Goal: Transaction & Acquisition: Purchase product/service

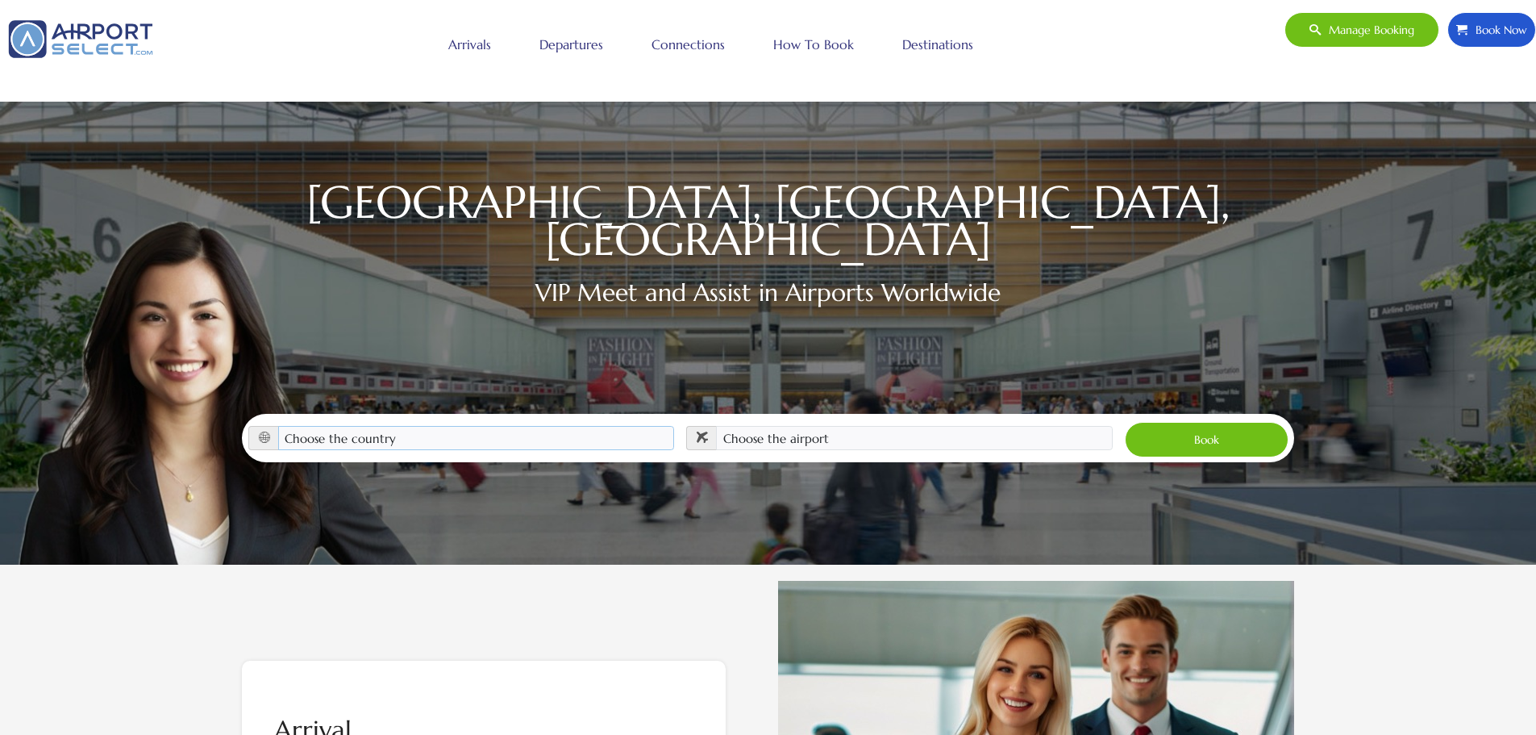
click at [419, 426] on select "Choose the country Albania Austria Bosnia and Herzegovina Canada China Croatia …" at bounding box center [476, 438] width 397 height 24
select select "FRA"
click at [278, 426] on select "Choose the country Albania Austria Bosnia and Herzegovina Canada China Croatia …" at bounding box center [476, 438] width 397 height 24
click at [860, 426] on select "Choose the airport Nice Côte d'Azur Airport (NCE) Paris Charles de Gaulle Apt (…" at bounding box center [914, 438] width 397 height 24
select select "CDG"
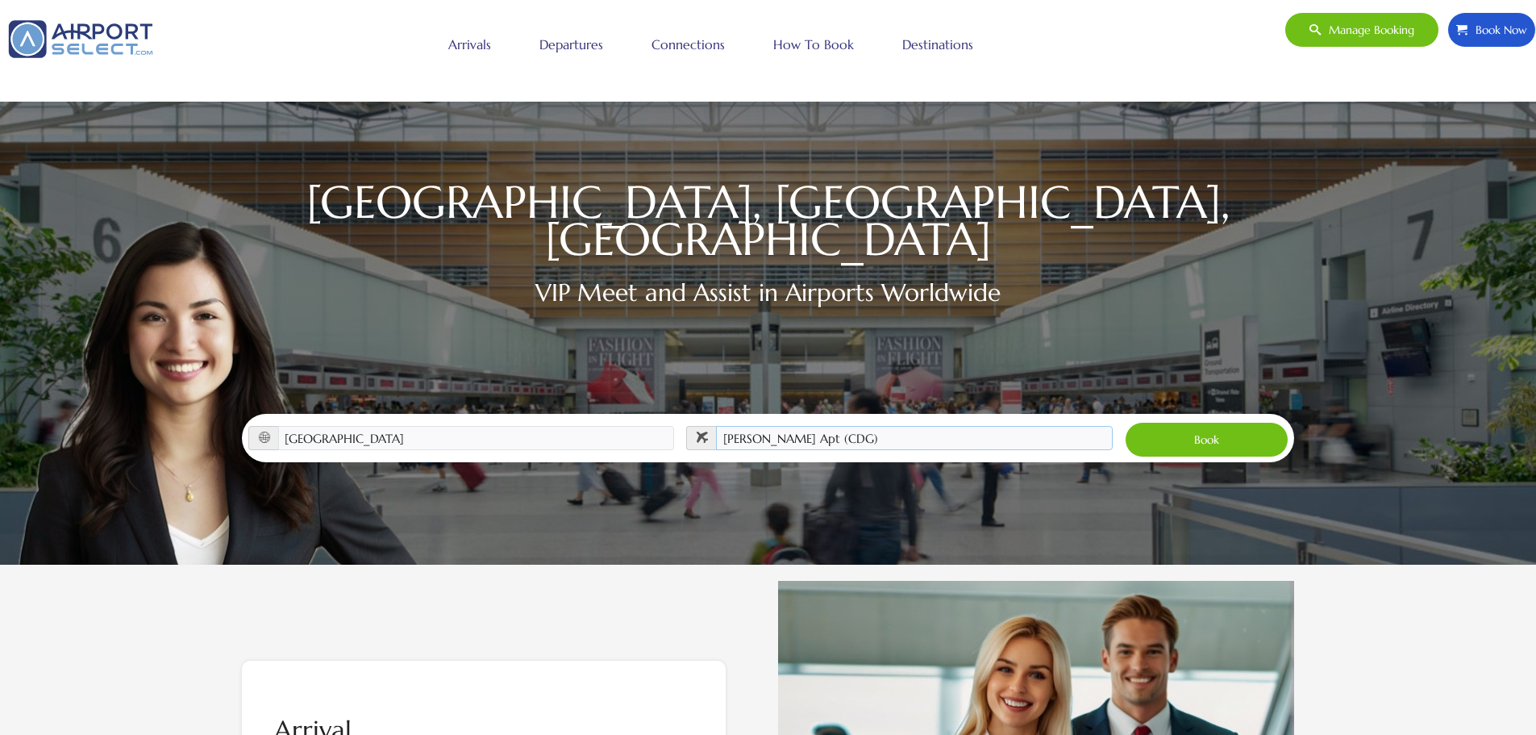
click at [716, 426] on select "Choose the airport Nice Côte d'Azur Airport (NCE) Paris Charles de Gaulle Apt (…" at bounding box center [914, 438] width 397 height 24
click at [1185, 425] on button "Book" at bounding box center [1207, 439] width 164 height 35
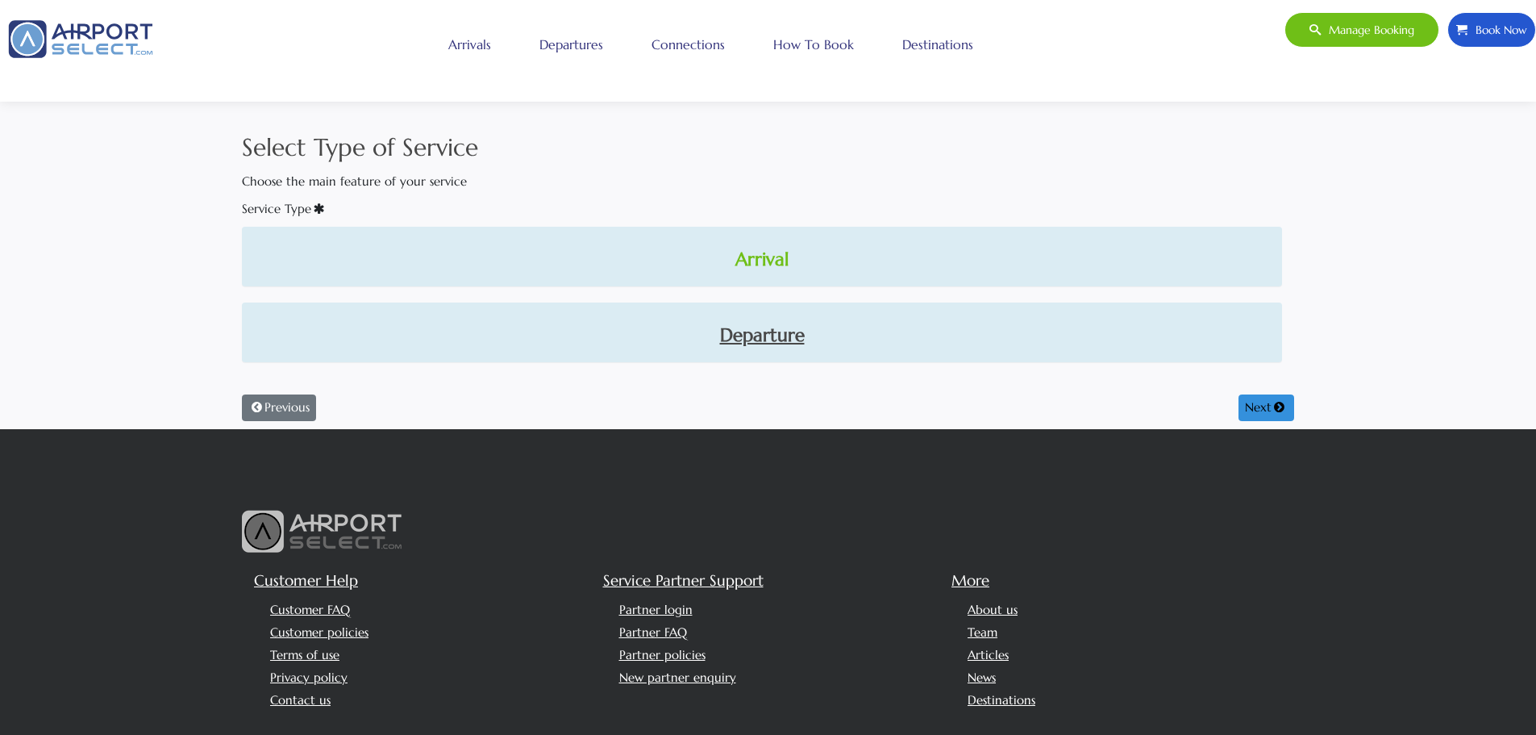
click at [765, 262] on link "Arrival" at bounding box center [762, 259] width 1015 height 27
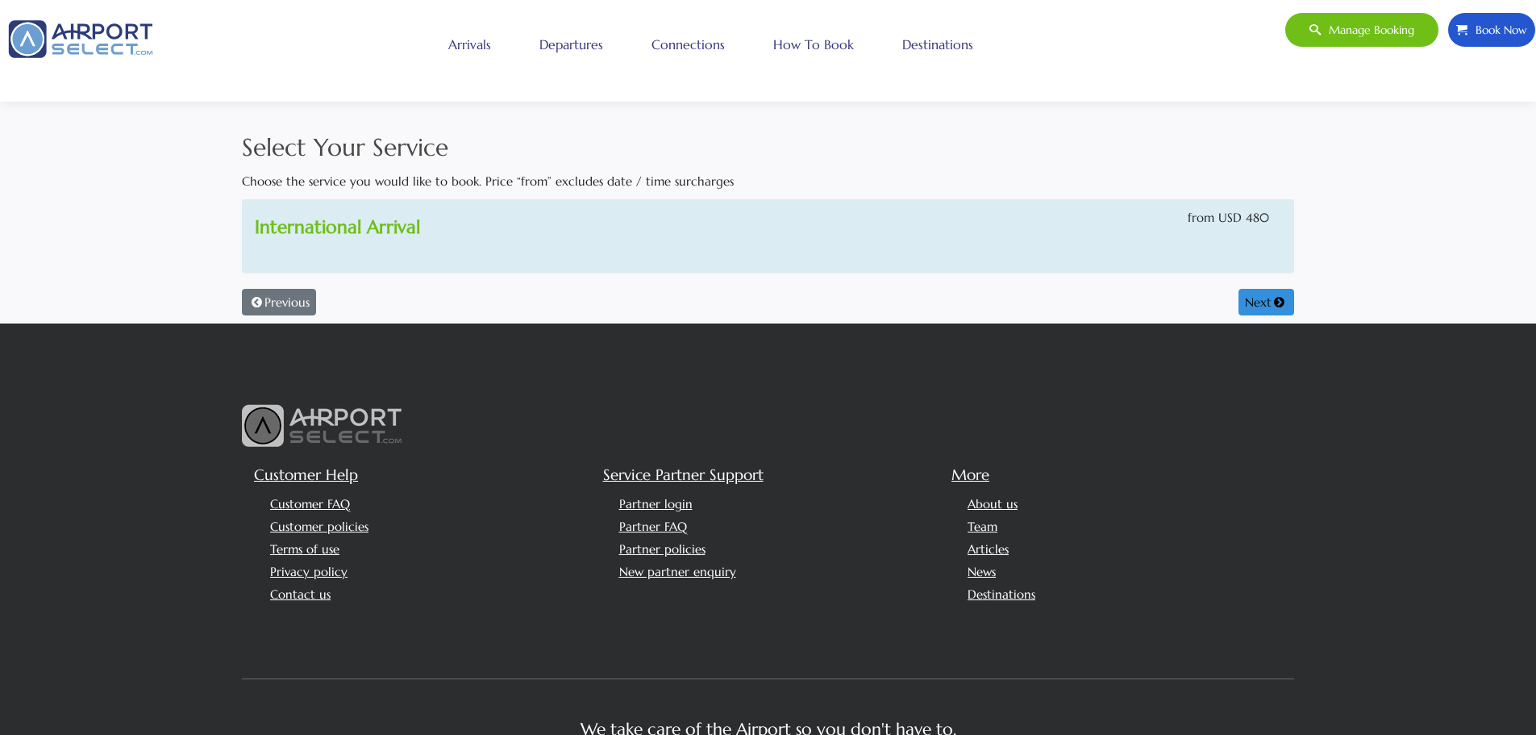
click at [377, 229] on link "International Arrival" at bounding box center [337, 226] width 165 height 23
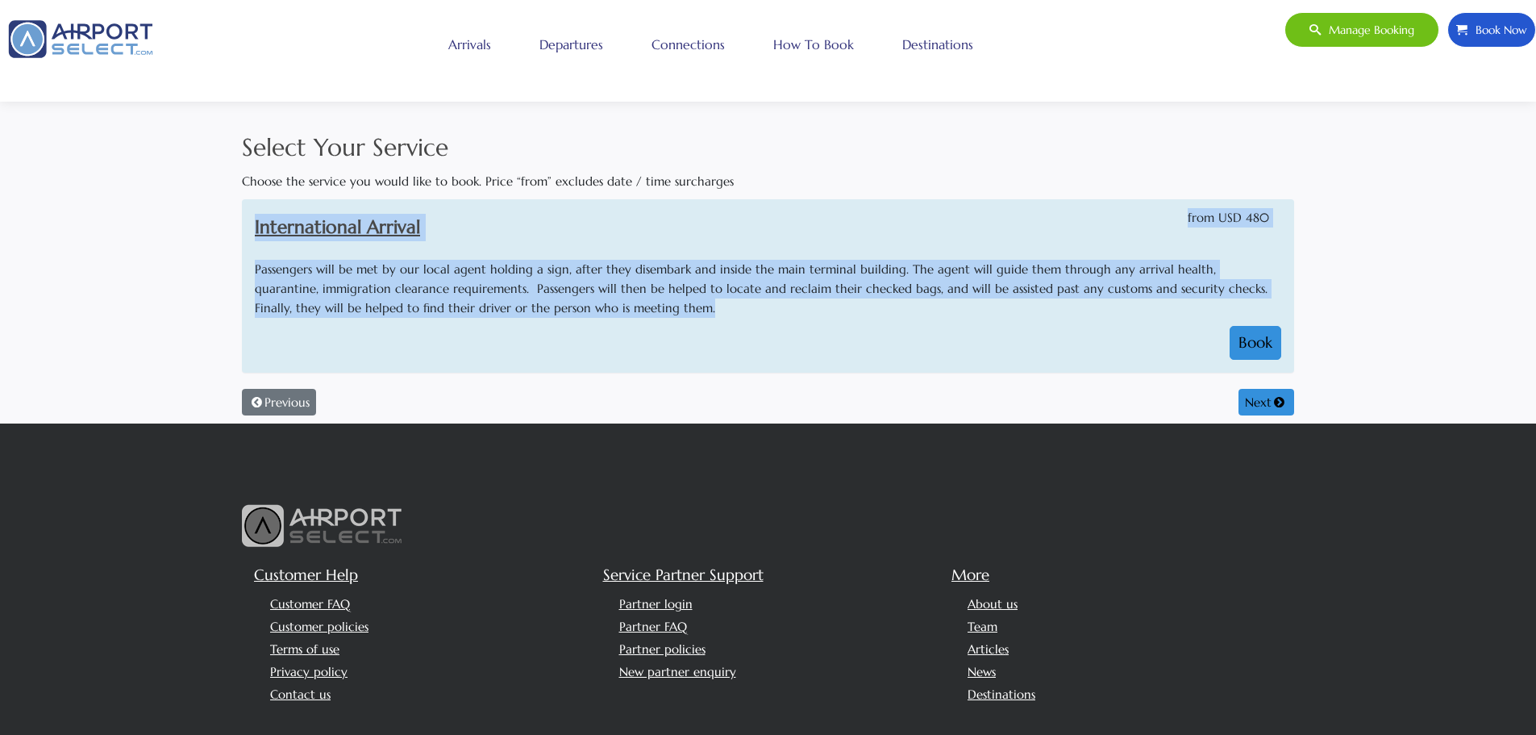
drag, startPoint x: 608, startPoint y: 306, endPoint x: 236, endPoint y: 211, distance: 383.8
click at [236, 211] on div "Select Your Service Choose the service you would like to book. Price “from” exc…" at bounding box center [768, 276] width 1065 height 294
click at [304, 229] on link "International Arrival" at bounding box center [337, 226] width 165 height 23
click at [368, 225] on link "International Arrival" at bounding box center [337, 226] width 165 height 23
click at [560, 227] on h3 "International Arrival" at bounding box center [677, 227] width 844 height 27
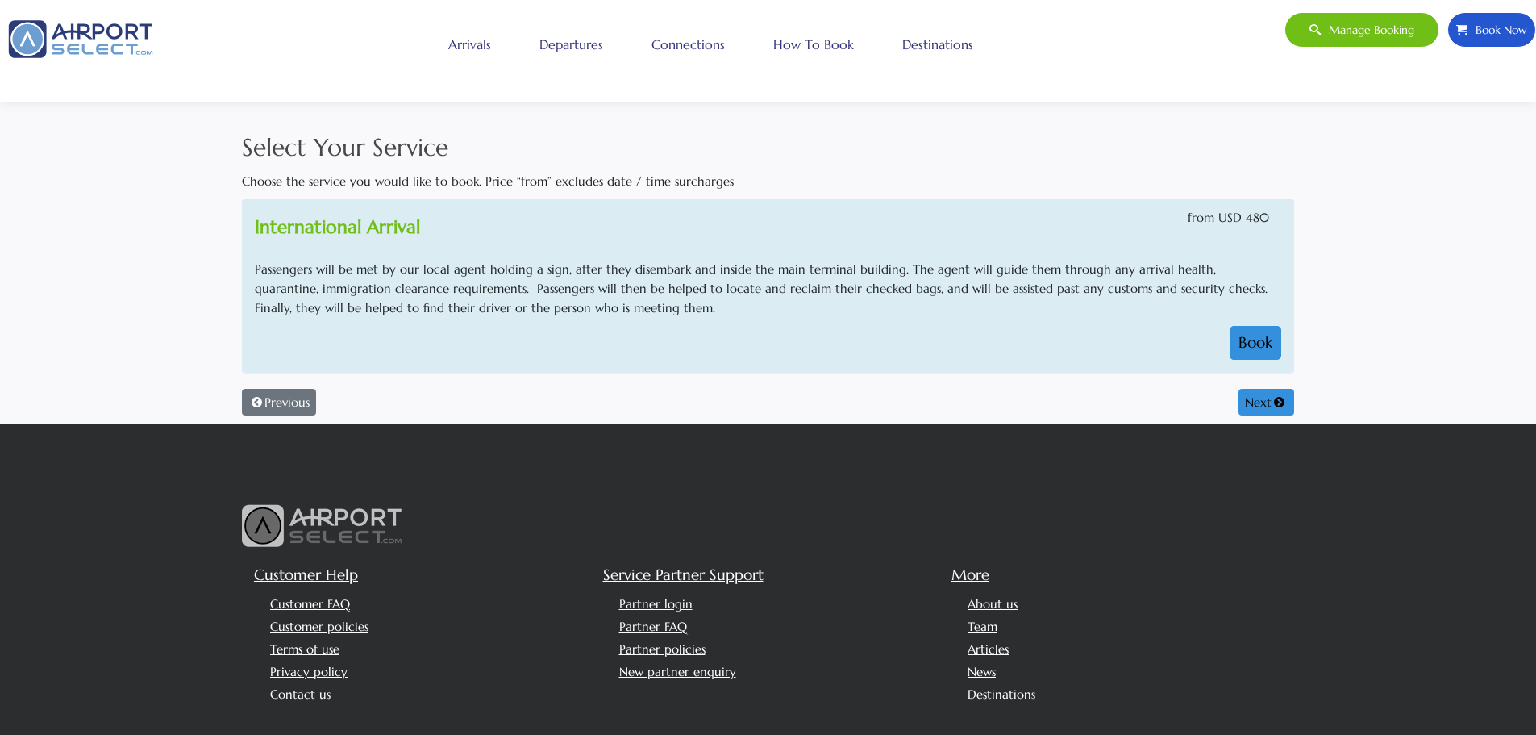
click at [347, 227] on link "International Arrival" at bounding box center [337, 226] width 165 height 23
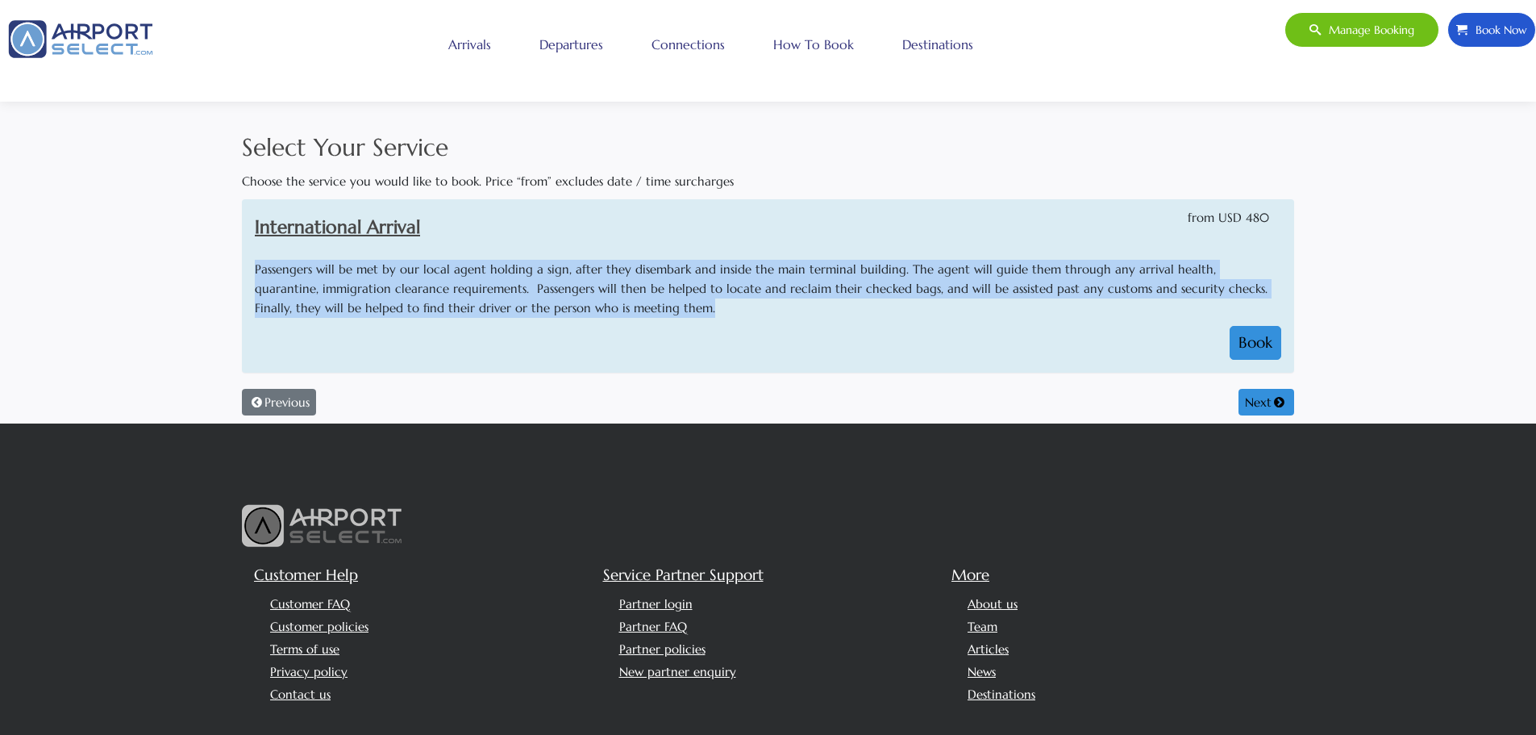
drag, startPoint x: 548, startPoint y: 304, endPoint x: 252, endPoint y: 255, distance: 299.2
click at [252, 255] on div "Passengers will be met by our local agent holding a sign, after they disembark …" at bounding box center [768, 310] width 1051 height 124
copy p "Passengers will be met by our local agent holding a sign, after they disembark …"
click at [964, 366] on div "Passengers will be met by our local agent holding a sign, after they disembark …" at bounding box center [768, 310] width 1051 height 124
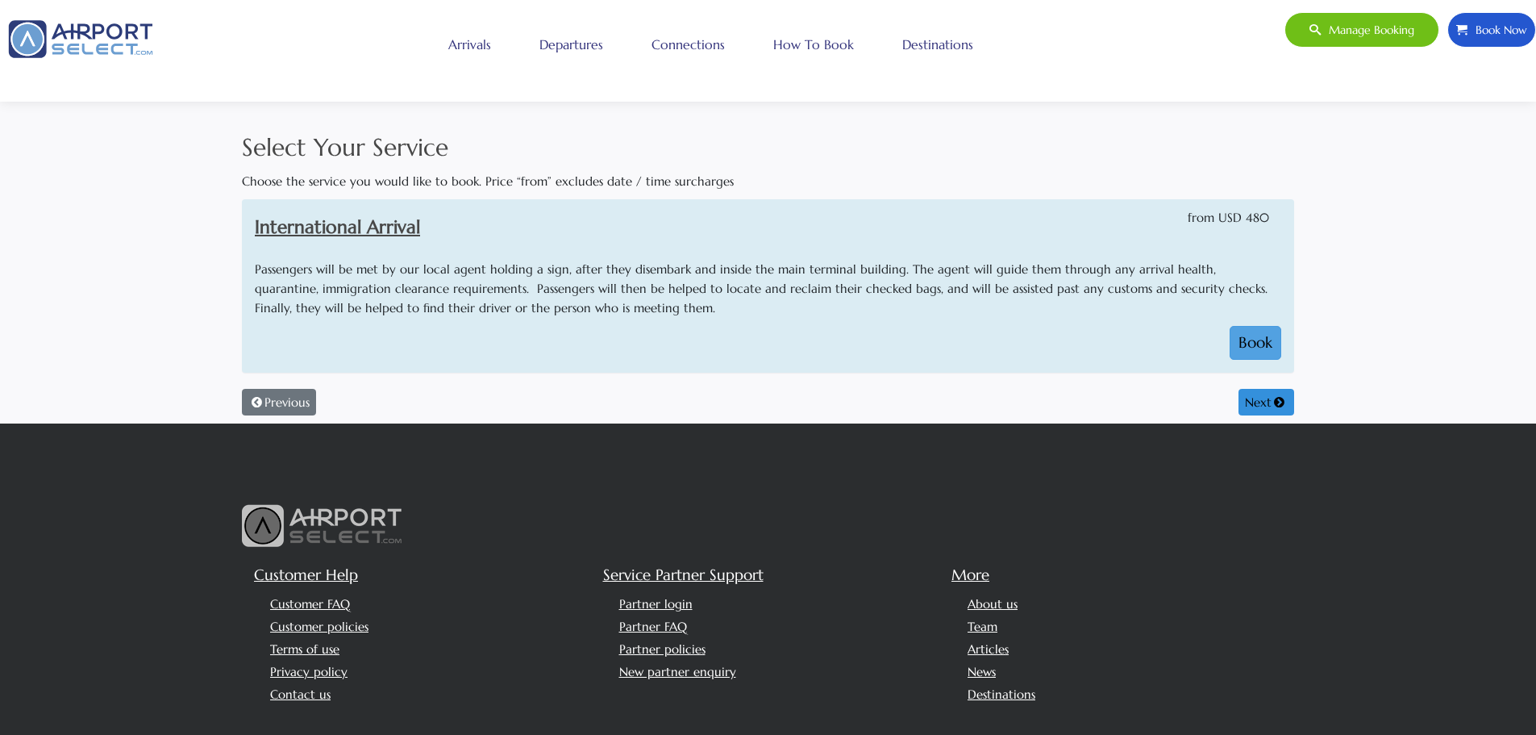
click at [1256, 341] on button "Book" at bounding box center [1256, 343] width 52 height 34
select select "1"
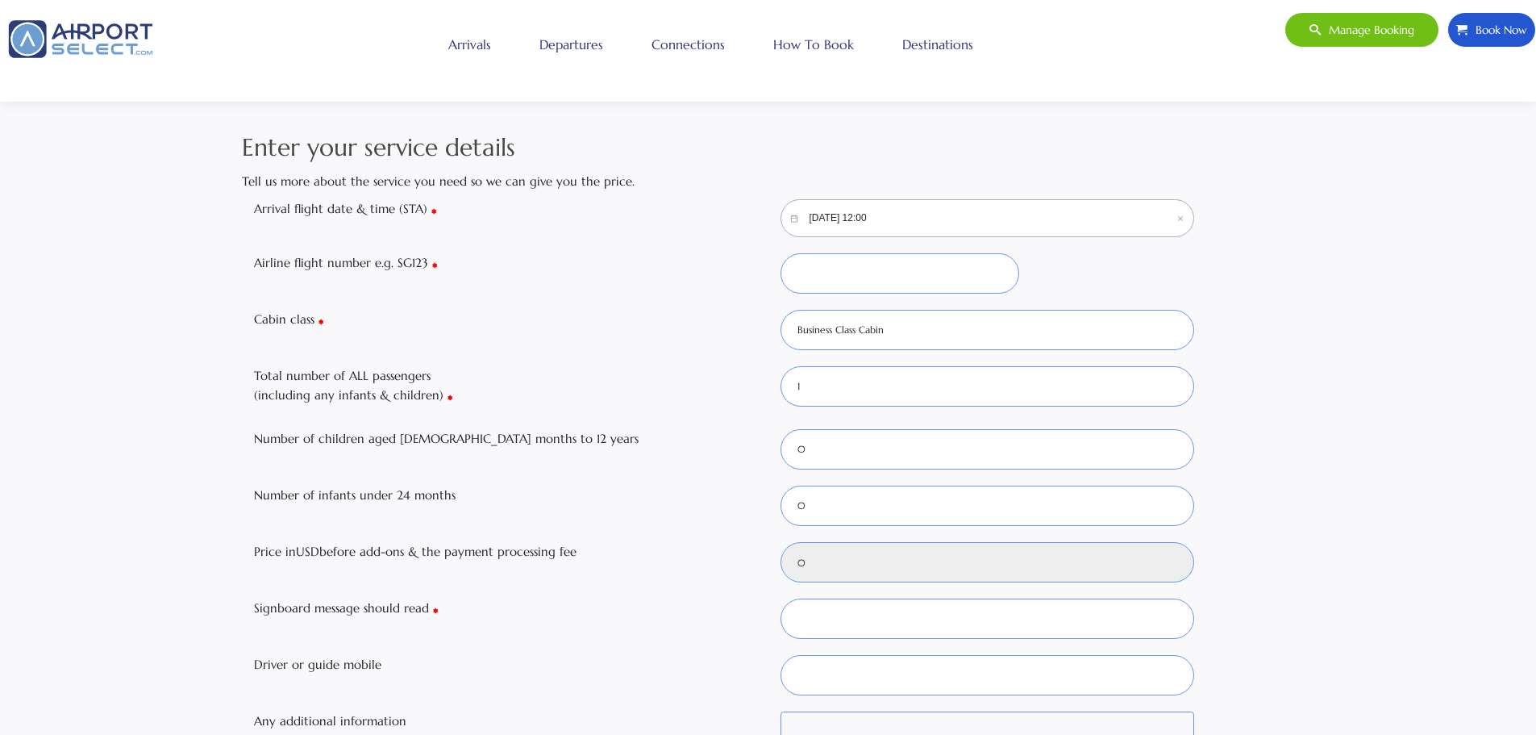
click at [965, 213] on input "[DATE] 12:00" at bounding box center [988, 218] width 415 height 38
click at [1064, 331] on div "5" at bounding box center [1072, 326] width 28 height 28
click at [1078, 317] on div "5" at bounding box center [1072, 326] width 28 height 28
click at [1070, 526] on button "Select" at bounding box center [1071, 522] width 29 height 18
type input "480"
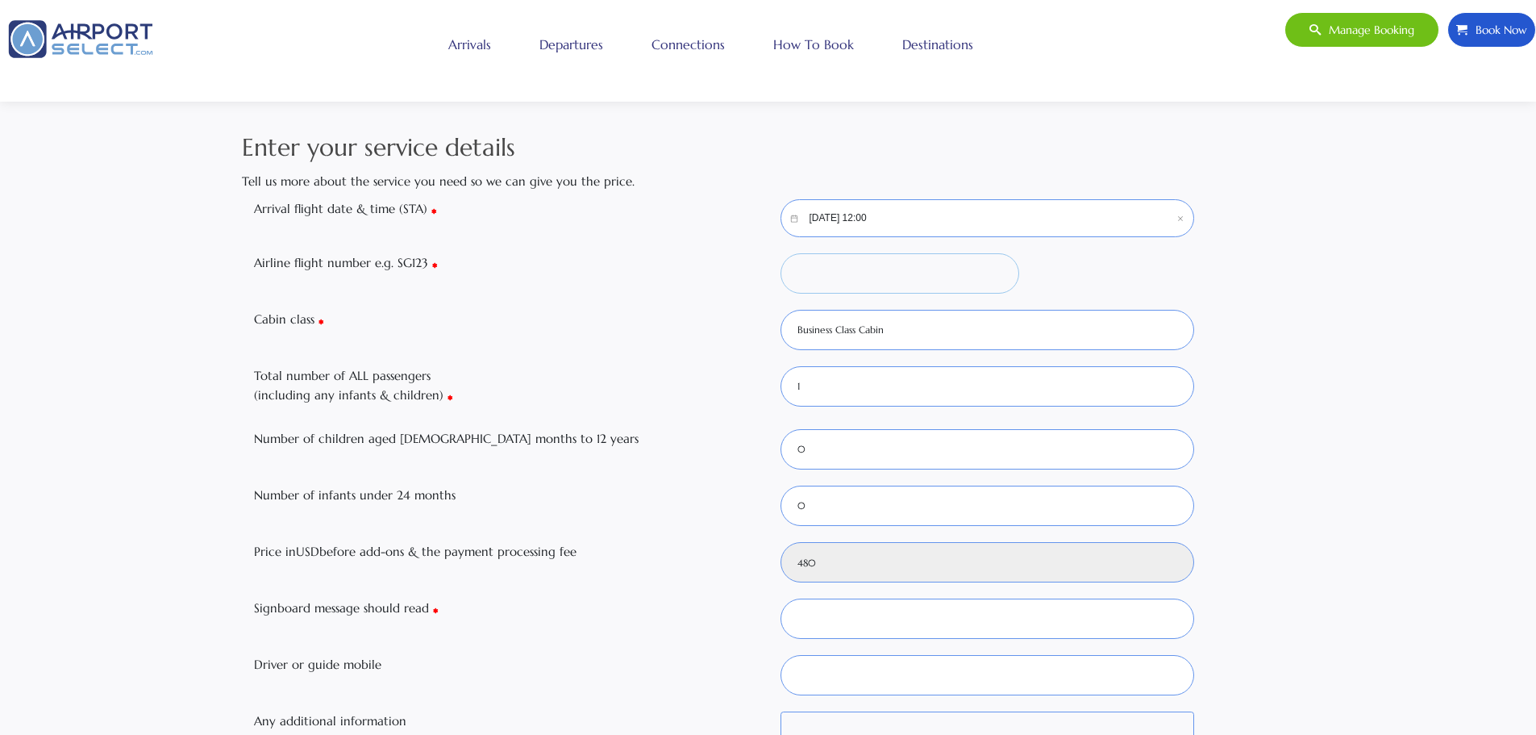
click at [844, 266] on input "Airline flight number e.g. SG123" at bounding box center [900, 273] width 239 height 40
paste input "GF-19"
type input "GF-19"
click at [906, 339] on select "Business Class Cabin Economy Class Cabin First Class Cabin Mix of Cabins Premiu…" at bounding box center [988, 330] width 415 height 40
click at [870, 332] on select "Business Class Cabin Economy Class Cabin First Class Cabin Mix of Cabins Premiu…" at bounding box center [988, 330] width 415 height 40
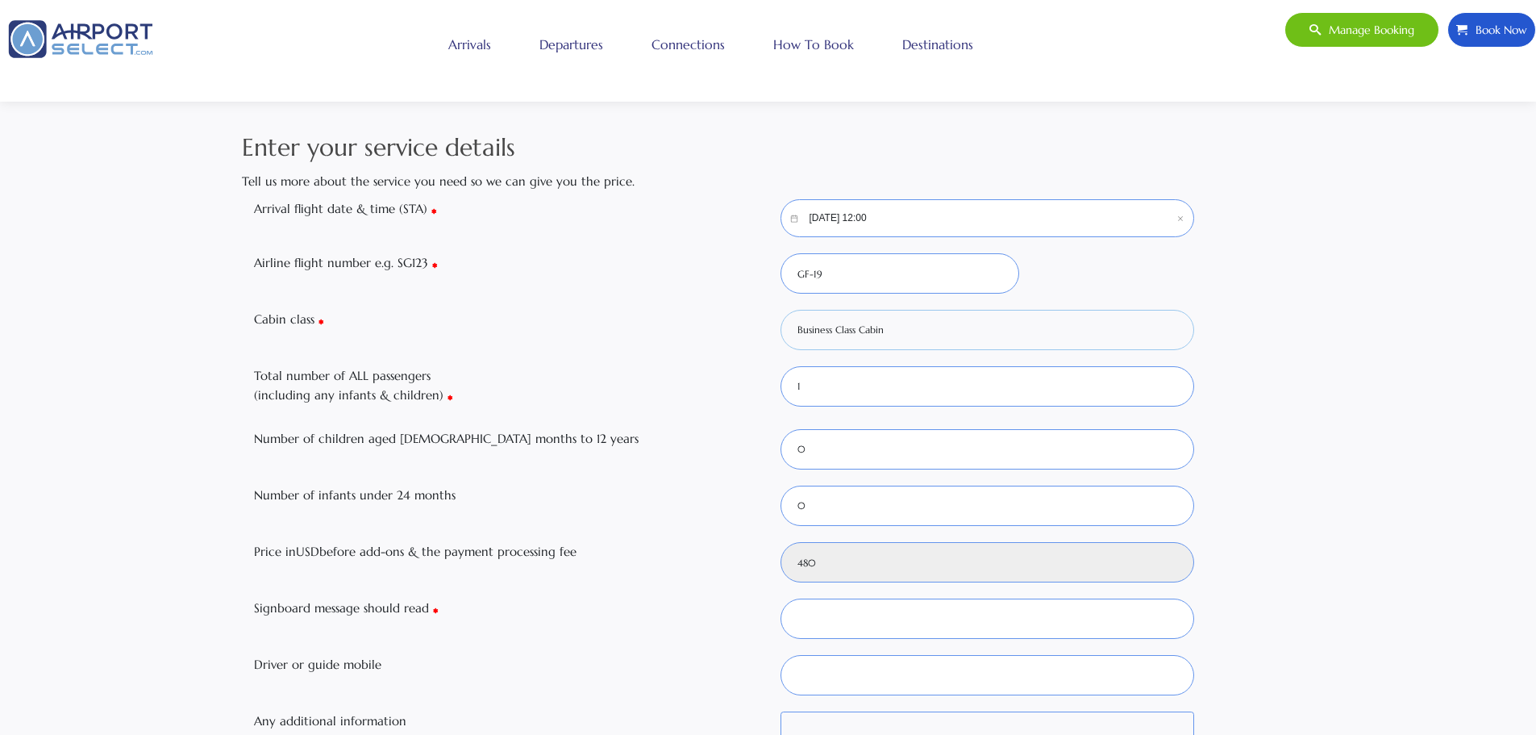
click at [781, 310] on select "Business Class Cabin Economy Class Cabin First Class Cabin Mix of Cabins Premiu…" at bounding box center [988, 330] width 415 height 40
click at [820, 381] on select "0 1 2 3 4 5 6" at bounding box center [988, 386] width 415 height 40
select select "2"
click at [781, 366] on select "0 1 2 3 4 5 6" at bounding box center [988, 386] width 415 height 40
drag, startPoint x: 519, startPoint y: 440, endPoint x: 253, endPoint y: 435, distance: 266.2
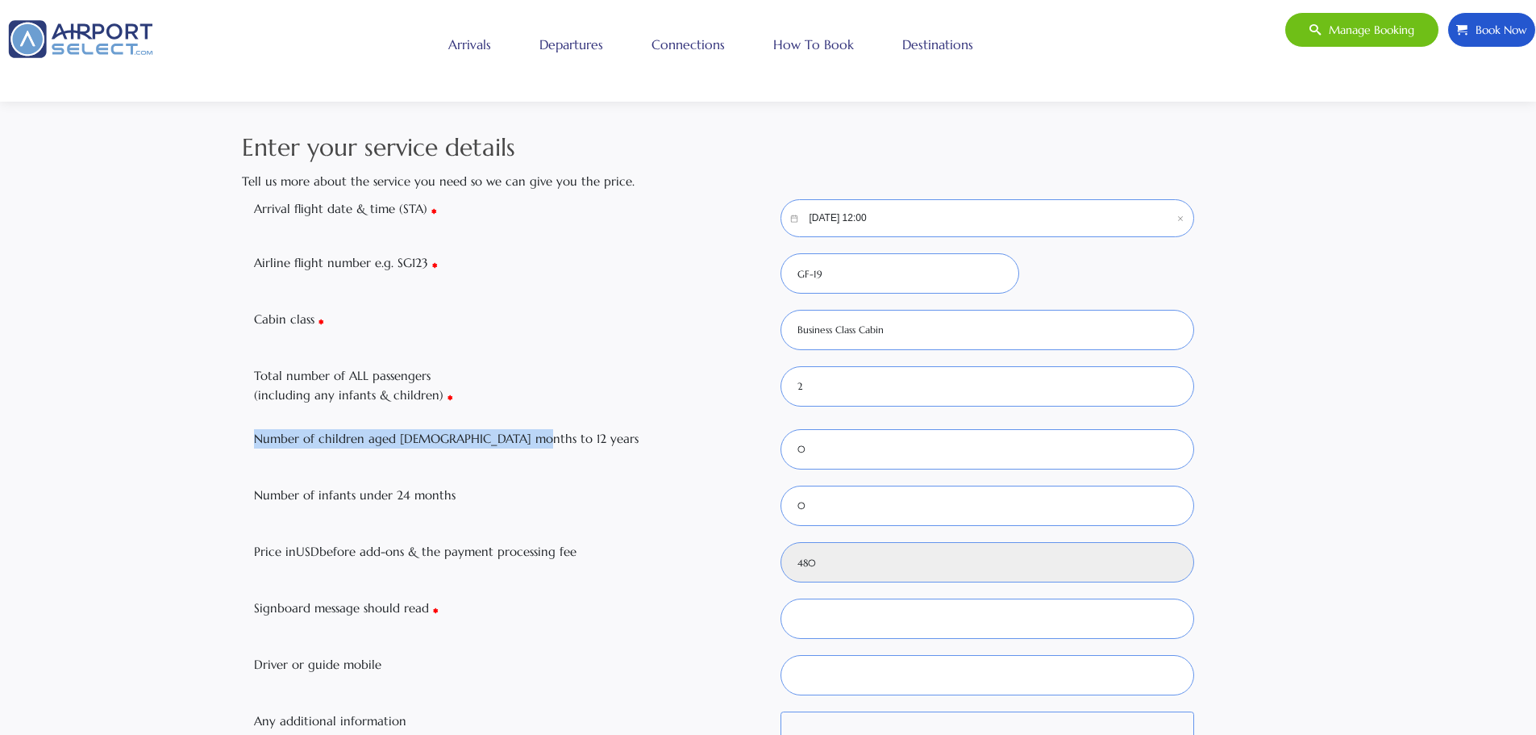
click at [253, 435] on label "Number of children aged [DEMOGRAPHIC_DATA] months to 12 years" at bounding box center [505, 438] width 527 height 19
copy label "Number of children aged [DEMOGRAPHIC_DATA] months to 12 years"
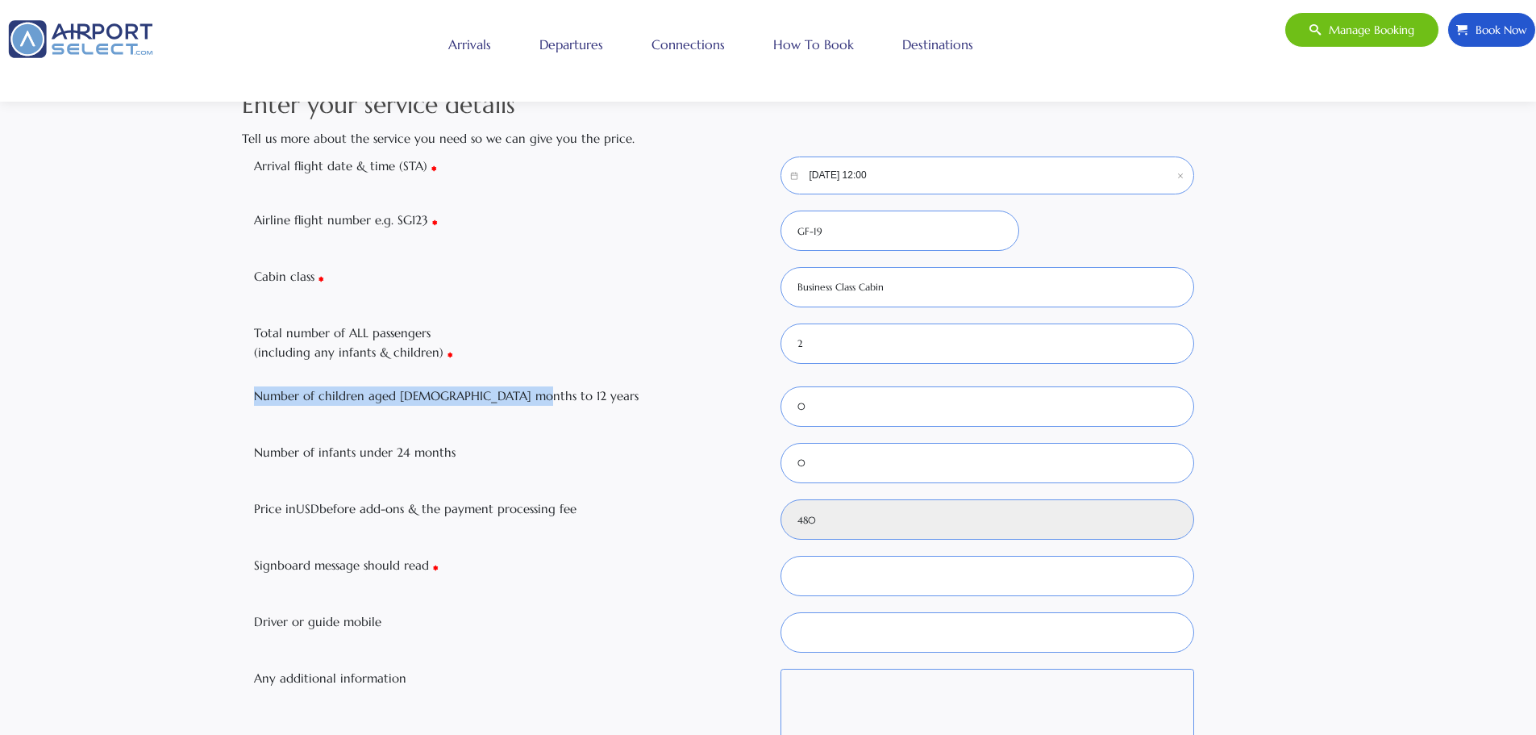
scroll to position [81, 0]
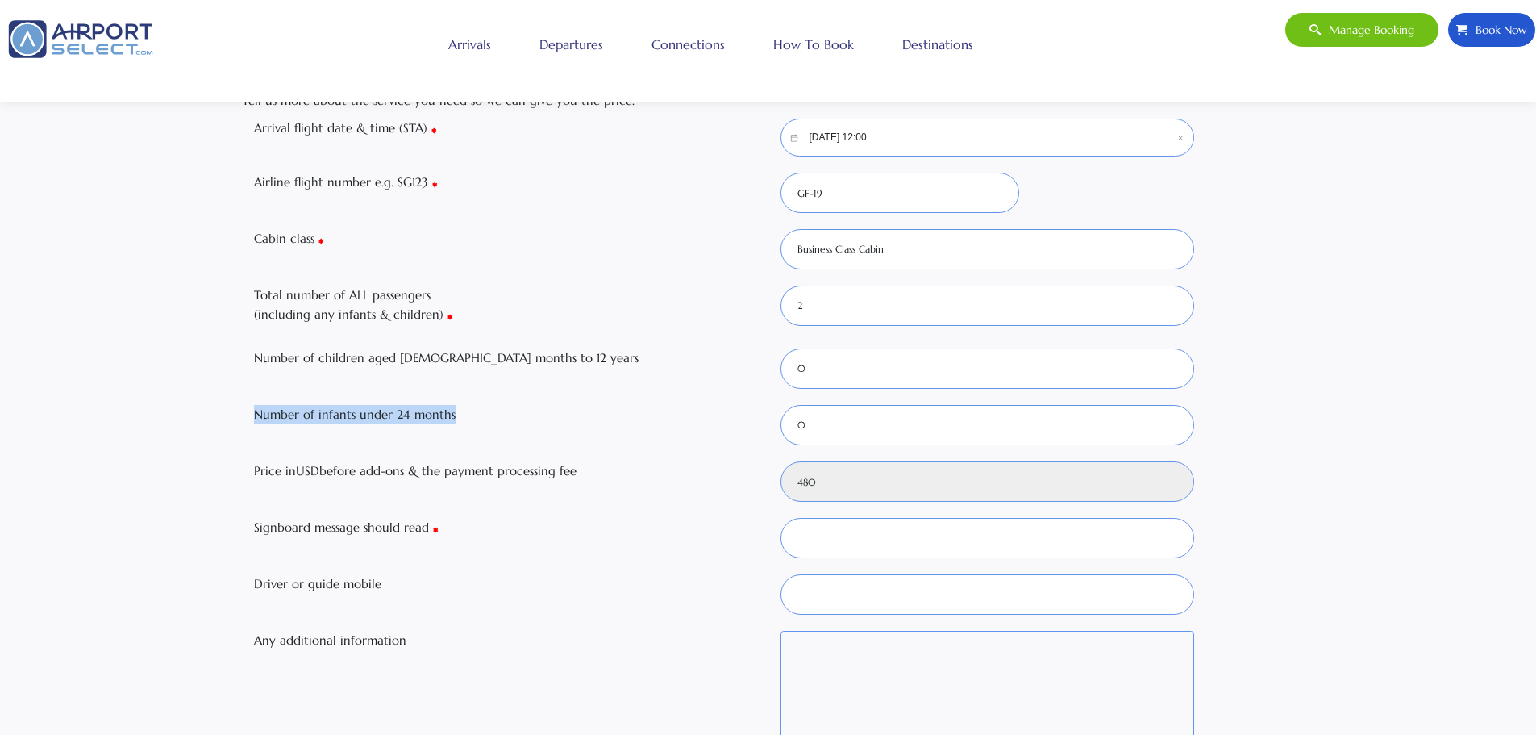
drag, startPoint x: 449, startPoint y: 420, endPoint x: 251, endPoint y: 412, distance: 198.6
click at [251, 412] on label "Number of infants under 24 months" at bounding box center [505, 414] width 527 height 19
copy label "Number of infants under 24 months"
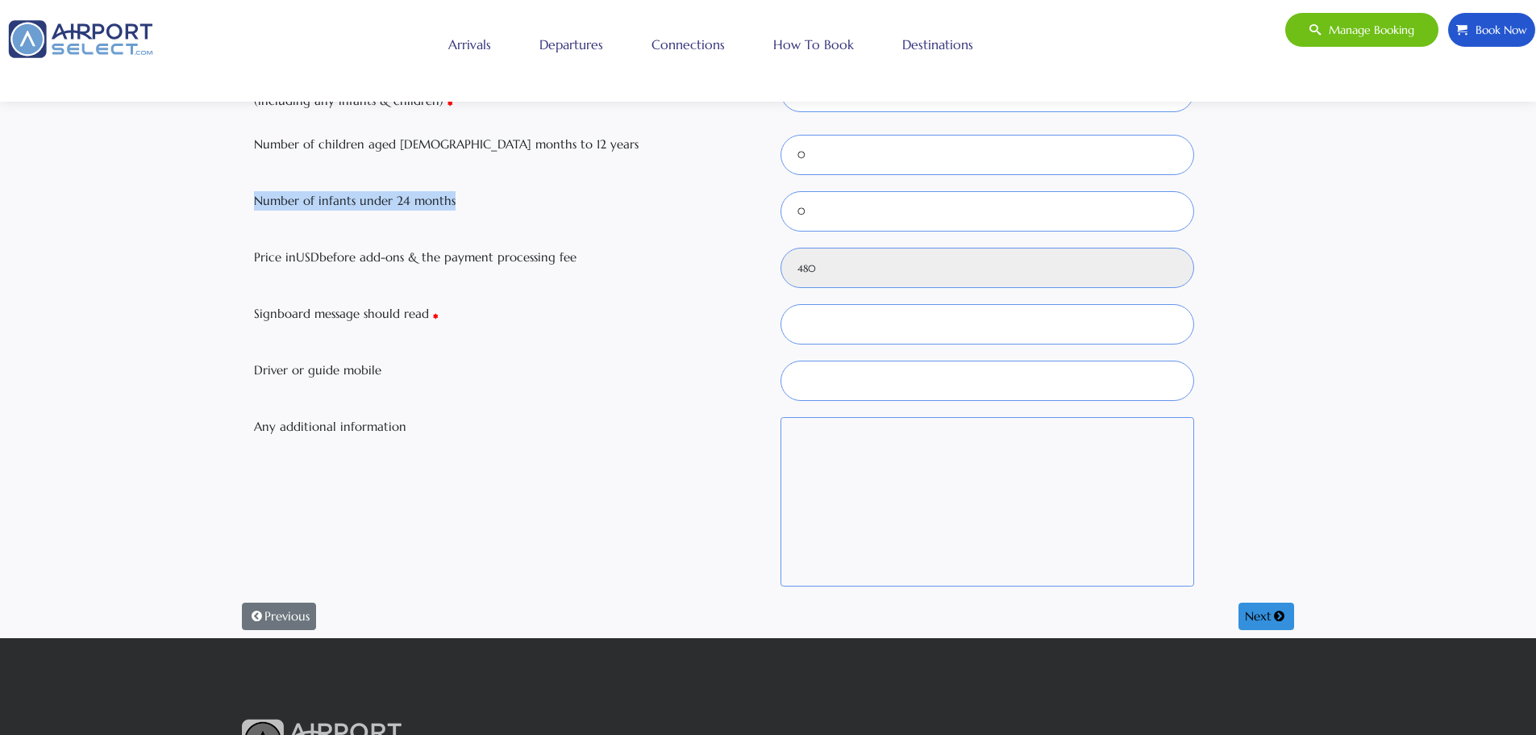
scroll to position [323, 0]
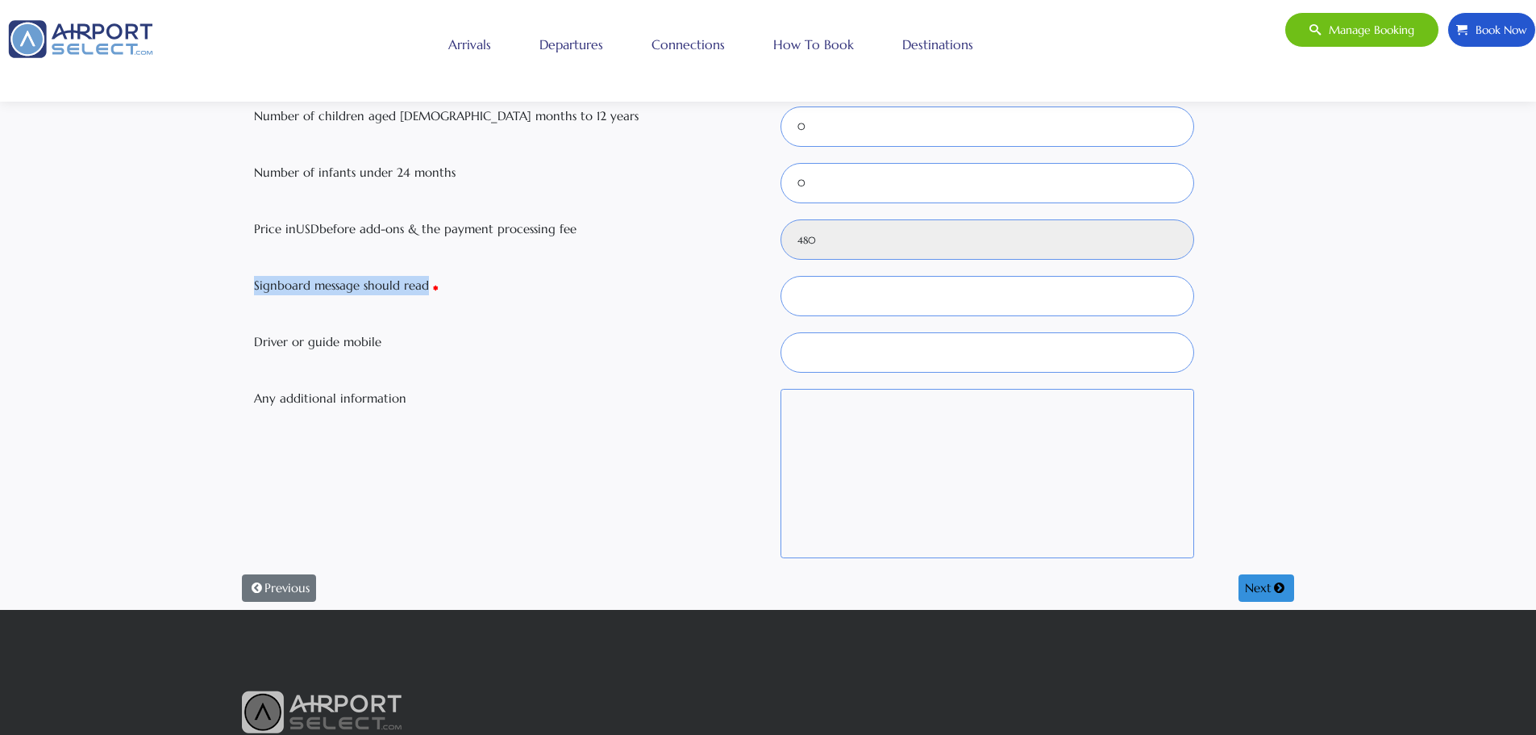
drag, startPoint x: 445, startPoint y: 286, endPoint x: 256, endPoint y: 291, distance: 189.6
click at [256, 291] on label "Signboard message should read" at bounding box center [505, 285] width 527 height 19
copy label "Signboard message should read"
click at [860, 294] on input "Signboard message should read" at bounding box center [988, 296] width 415 height 40
type input "’"
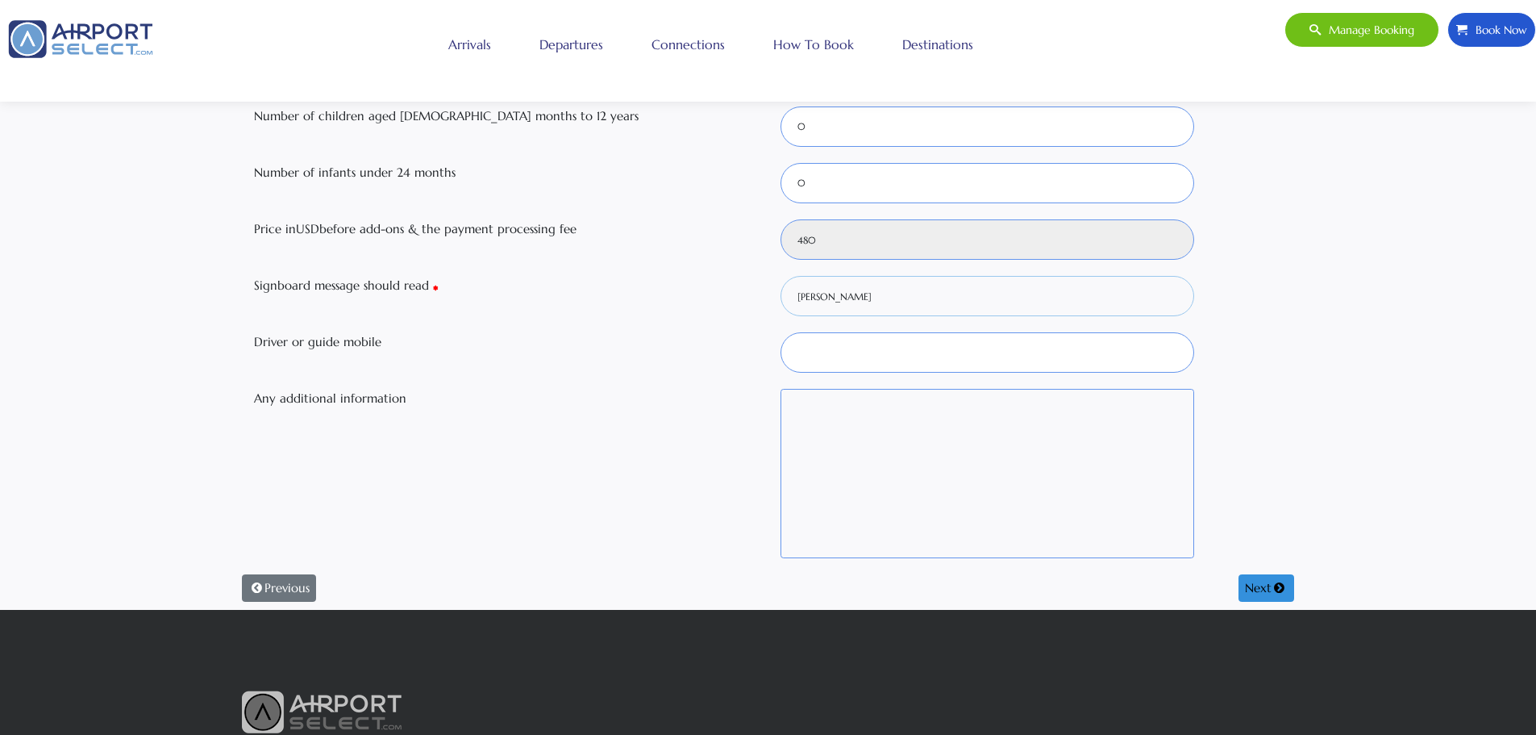
paste input "alghafes"
click at [856, 298] on input "[PERSON_NAME]" at bounding box center [988, 296] width 415 height 40
type input "[PERSON_NAME]"
drag, startPoint x: 393, startPoint y: 340, endPoint x: 258, endPoint y: 342, distance: 134.7
click at [255, 342] on label "Driver or guide mobile" at bounding box center [505, 341] width 527 height 19
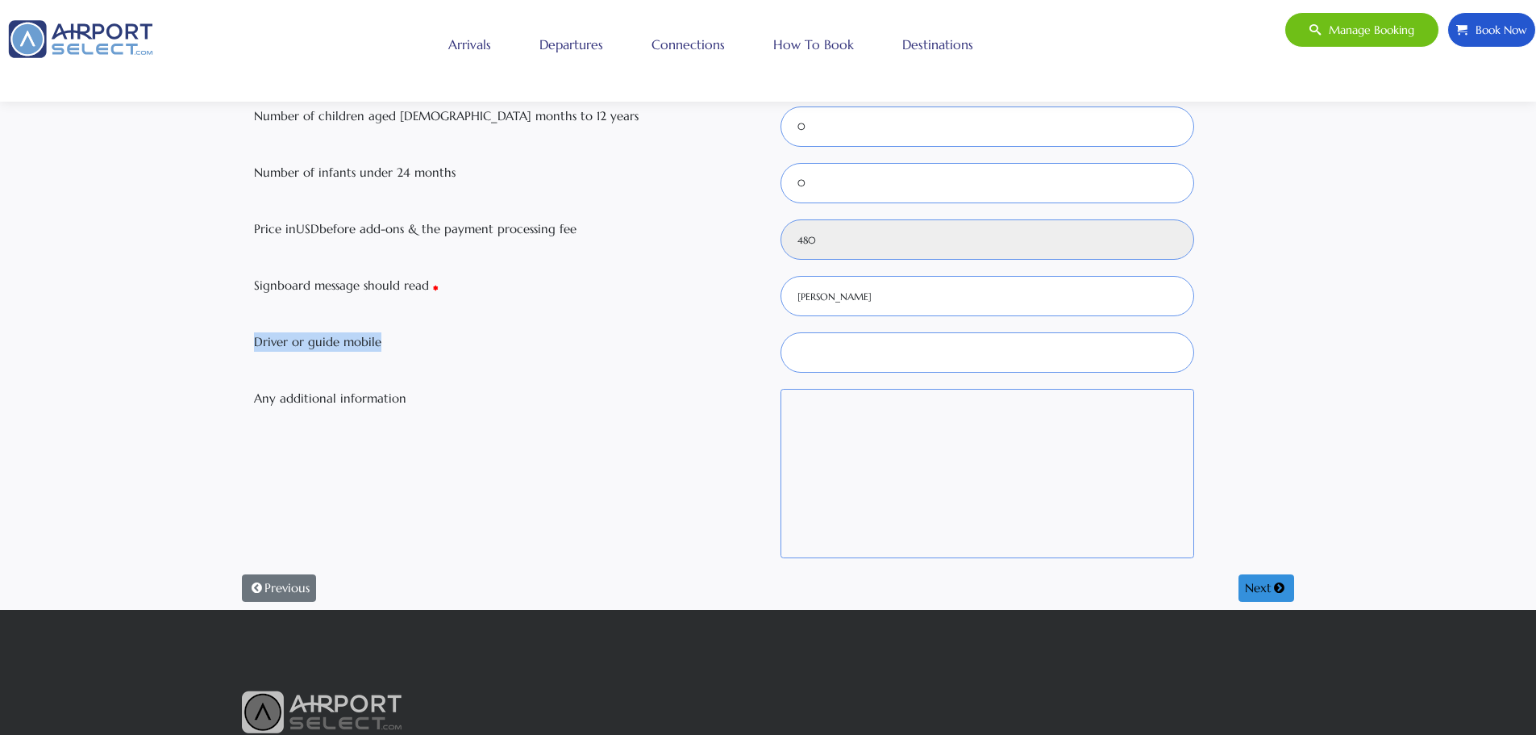
copy label "Driver or guide mobile"
click at [831, 364] on input "Driver or guide mobile" at bounding box center [988, 352] width 415 height 40
type input "[PHONE_NUMBER]"
drag, startPoint x: 398, startPoint y: 394, endPoint x: 256, endPoint y: 395, distance: 141.9
click at [256, 395] on label "Any additional information" at bounding box center [505, 398] width 527 height 19
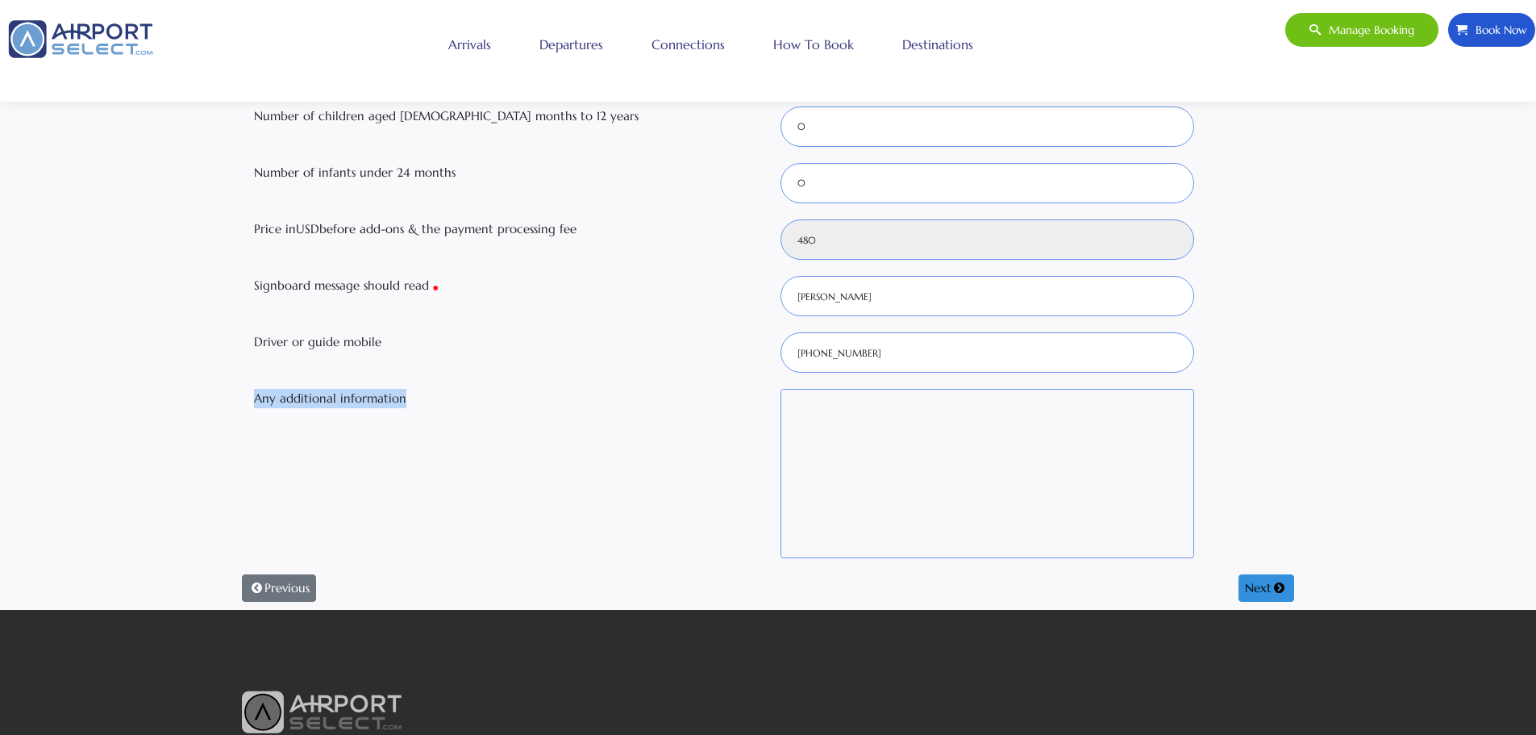
copy label "Any additional information"
click at [829, 412] on textarea "Any additional information" at bounding box center [988, 473] width 415 height 169
paste textarea "I need reception from the plane door and completion of all services at the airp…"
type textarea "I need reception from the plane door and completion of all services at the airp…"
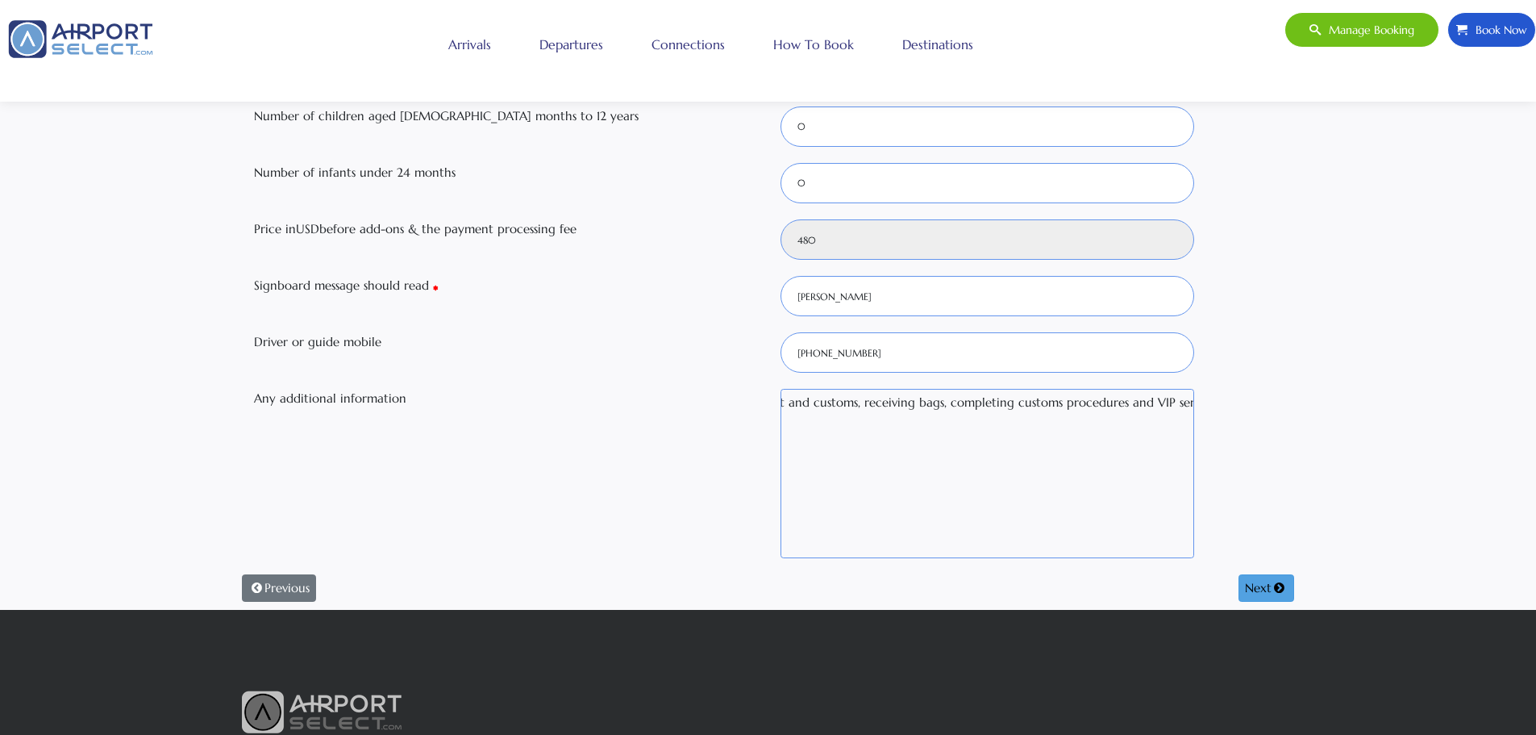
click at [1269, 590] on button "Next" at bounding box center [1267, 587] width 56 height 27
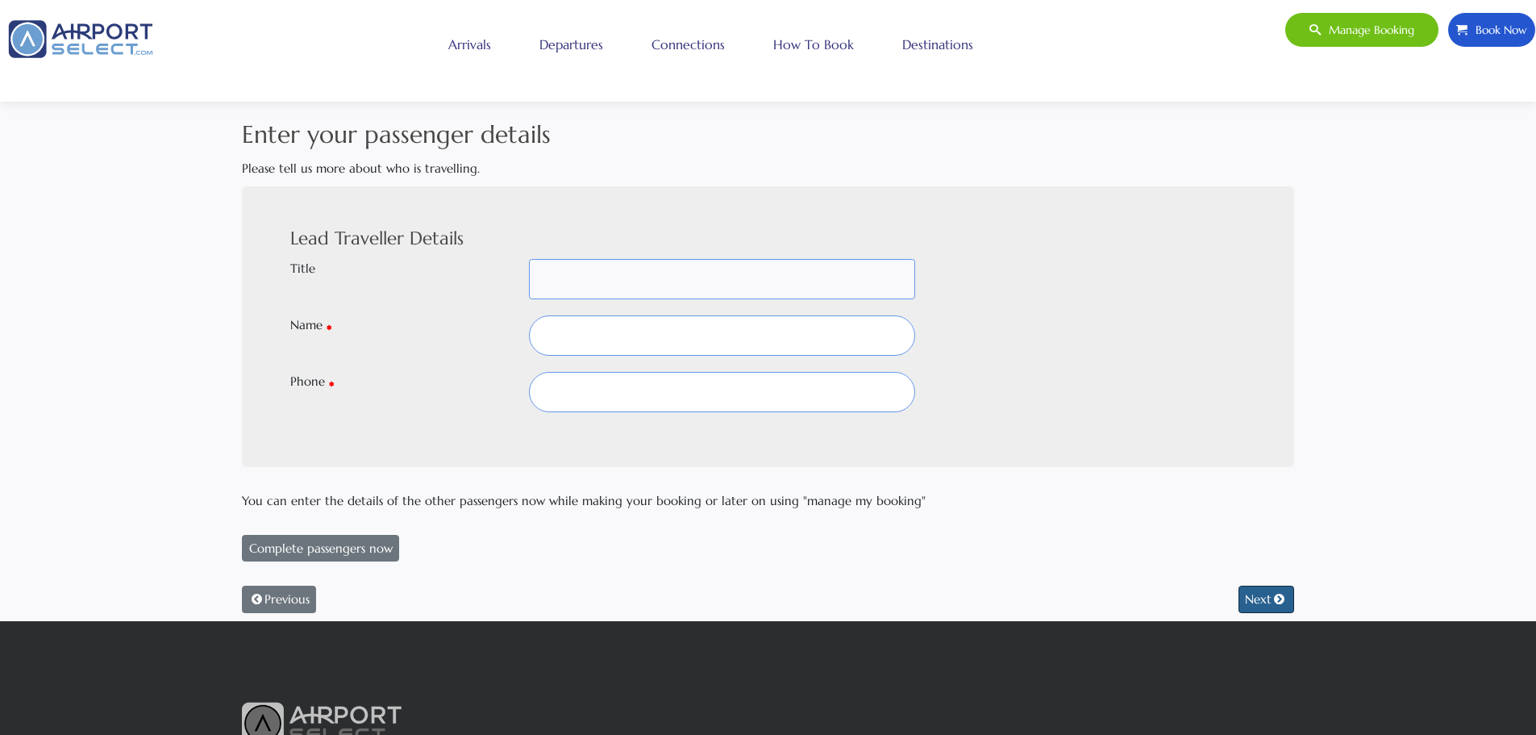
scroll to position [0, 0]
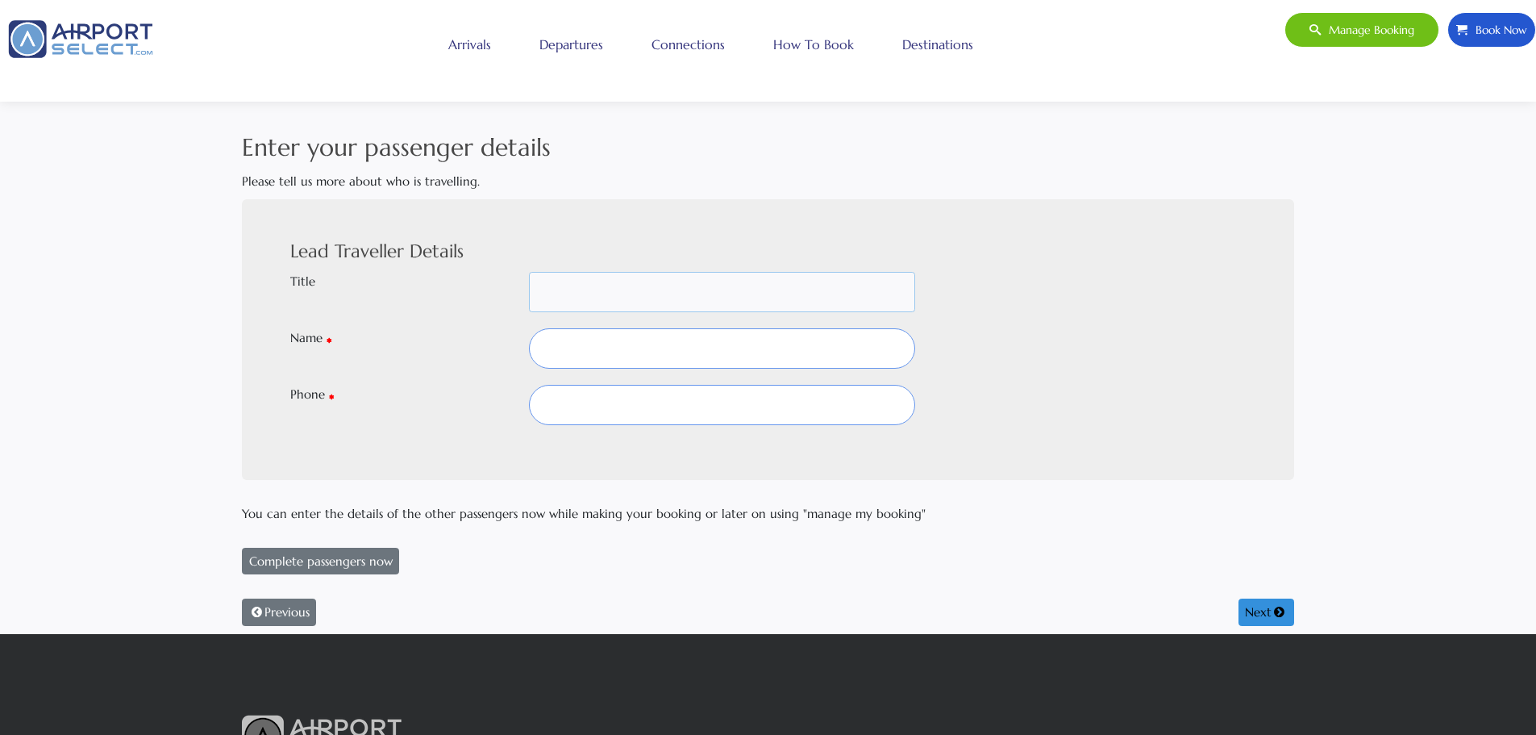
click at [540, 290] on select "Mr Mrs Dr [PERSON_NAME] M/S [PERSON_NAME] Prof -" at bounding box center [722, 292] width 386 height 40
select select "MR"
click at [529, 272] on select "Mr Mrs Dr [PERSON_NAME] M/S [PERSON_NAME] Prof -" at bounding box center [722, 292] width 386 height 40
click at [554, 350] on input "text" at bounding box center [722, 348] width 386 height 40
paste input "[PERSON_NAME]"
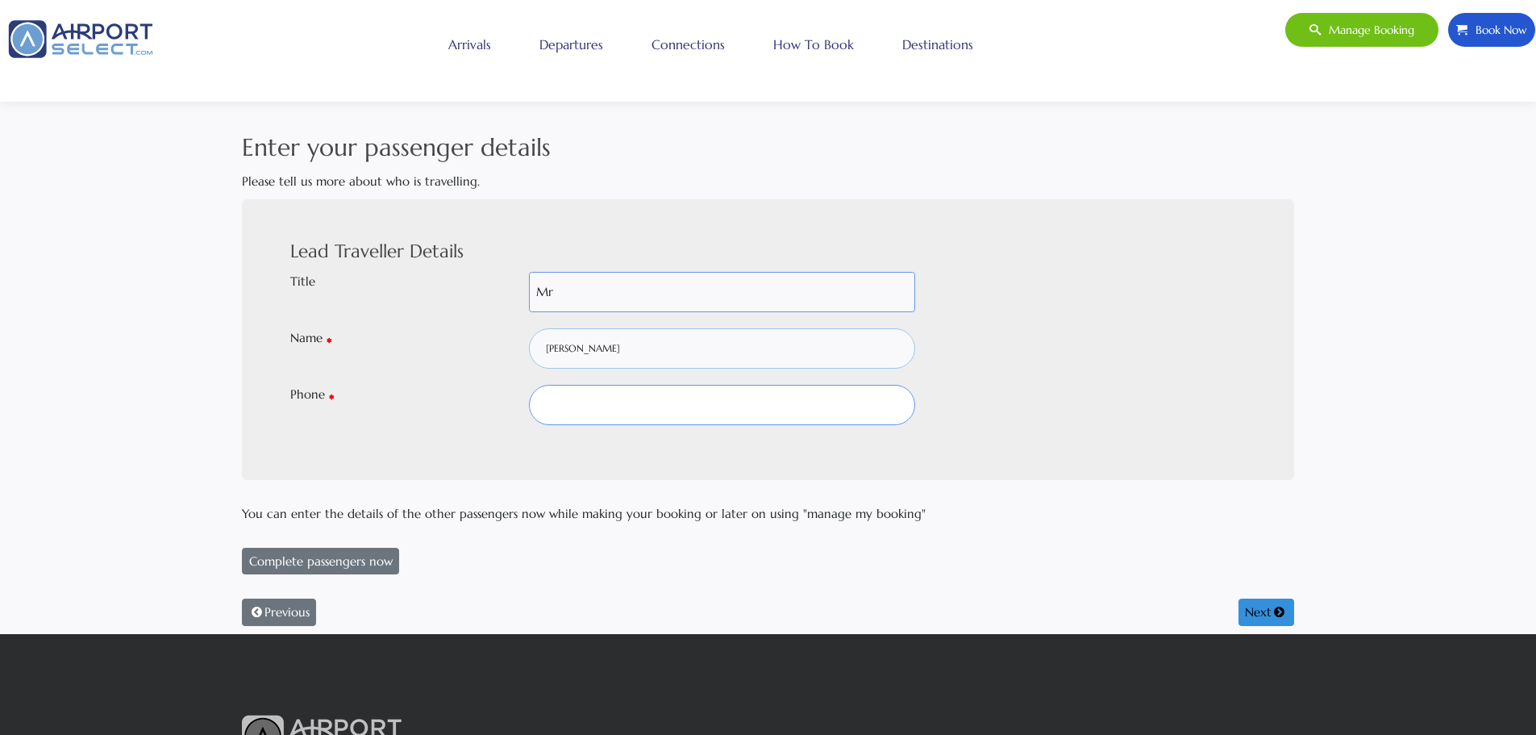
paste input "[PERSON_NAME]"
paste input "Alghafes"
type input "[PERSON_NAME]"
click at [580, 408] on input "text" at bounding box center [722, 405] width 386 height 40
type input "[PHONE_NUMBER]"
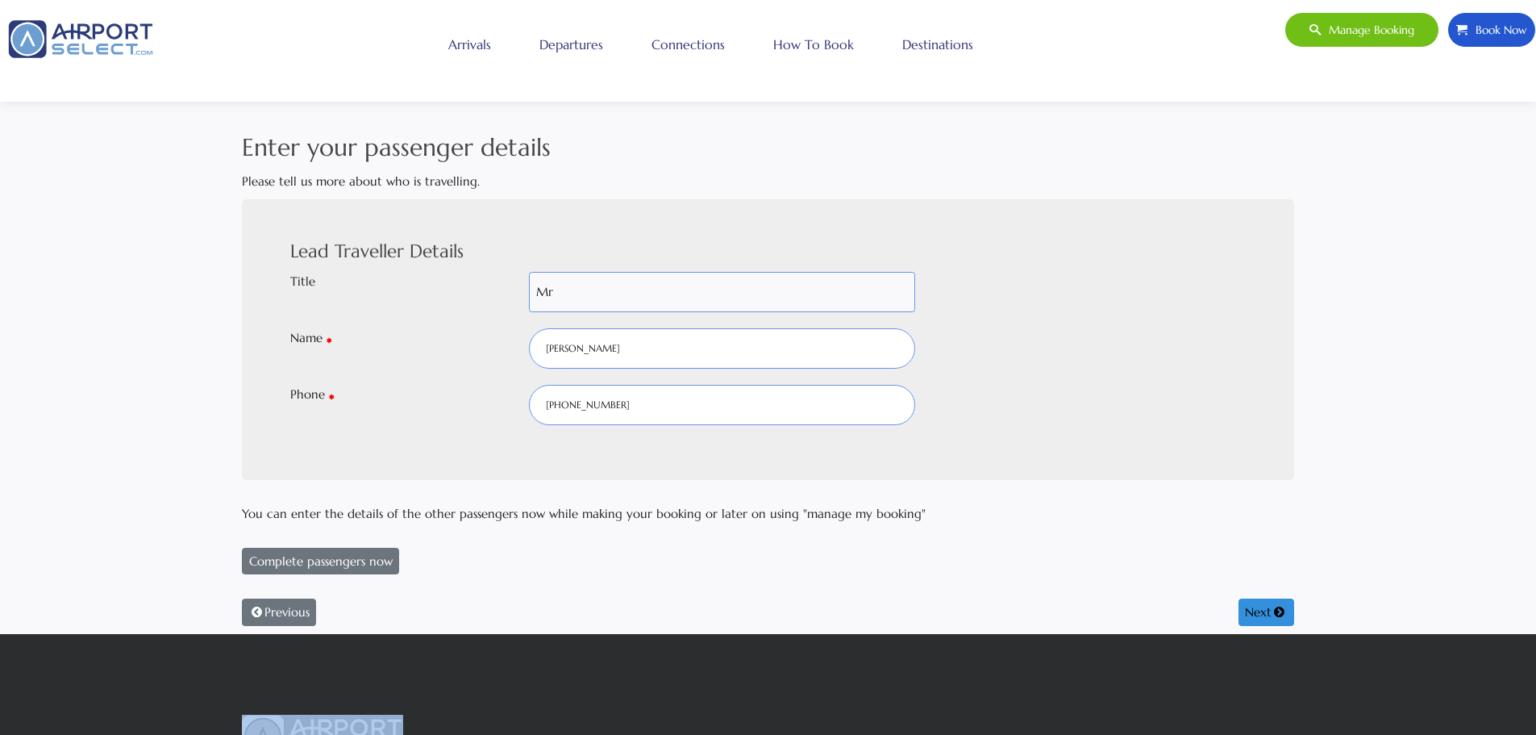
drag, startPoint x: 925, startPoint y: 514, endPoint x: 640, endPoint y: 558, distance: 288.1
click at [638, 558] on div "You can enter the details of the other passengers now while making your booking…" at bounding box center [768, 547] width 1052 height 87
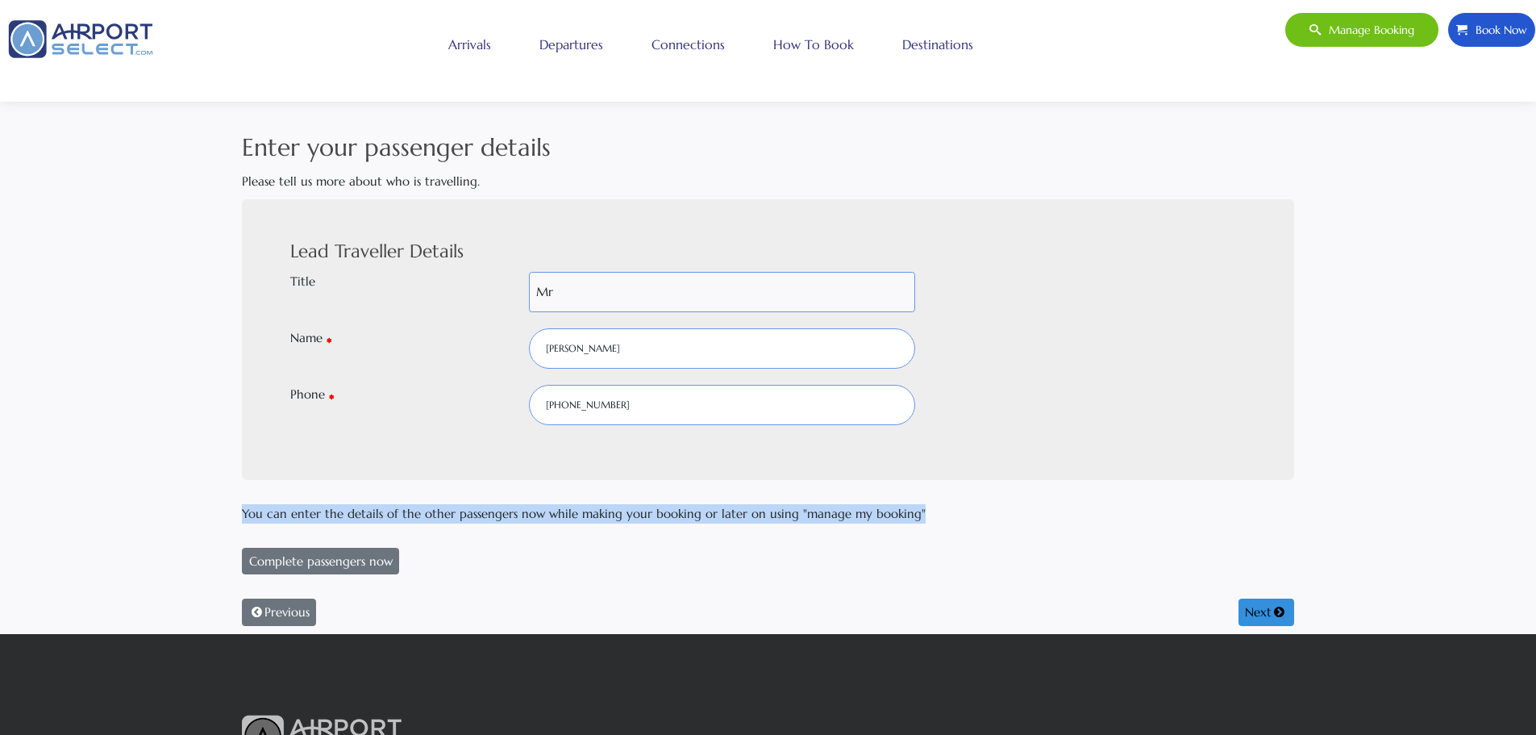
drag, startPoint x: 244, startPoint y: 510, endPoint x: 913, endPoint y: 511, distance: 669.4
click at [913, 511] on p "You can enter the details of the other passengers now while making your booking…" at bounding box center [768, 513] width 1052 height 19
copy p "You can enter the details of the other passengers now while making your booking…"
click at [323, 551] on button "Complete passengers now" at bounding box center [320, 561] width 157 height 27
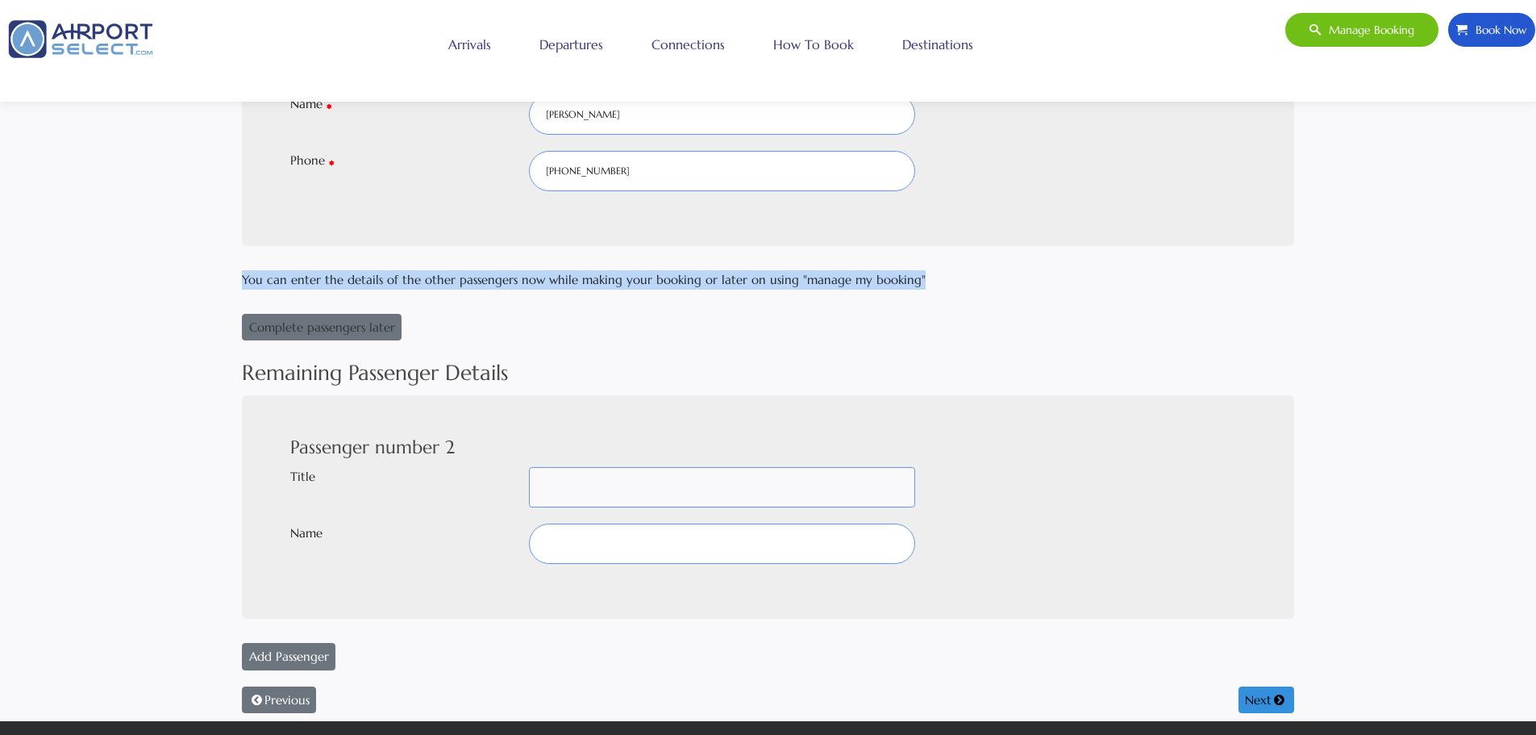
scroll to position [242, 0]
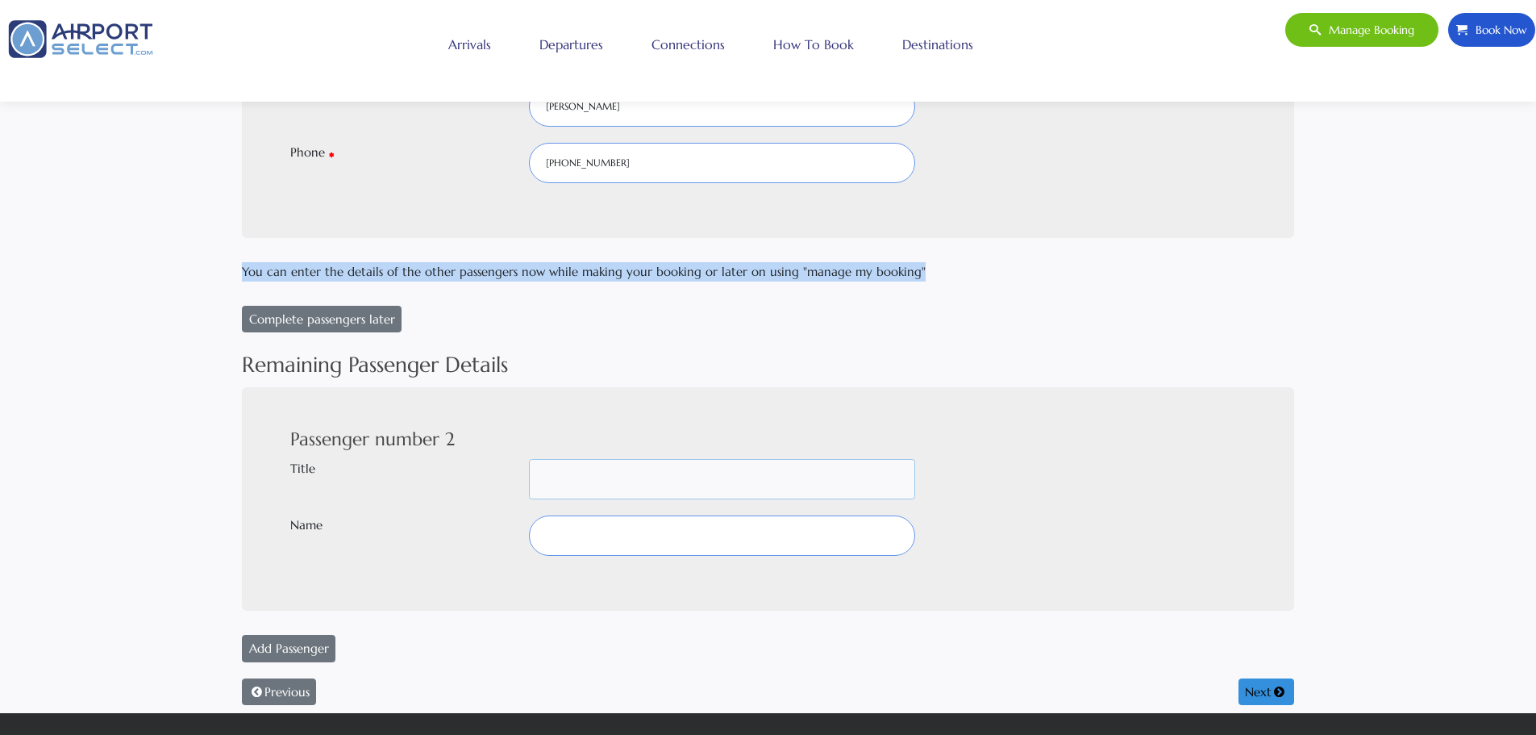
click at [560, 476] on select "Mr Mrs Dr [PERSON_NAME] M/S [PERSON_NAME] Prof -" at bounding box center [722, 479] width 386 height 40
click at [529, 459] on select "Mr Mrs Dr [PERSON_NAME] M/S [PERSON_NAME] Prof -" at bounding box center [722, 479] width 386 height 40
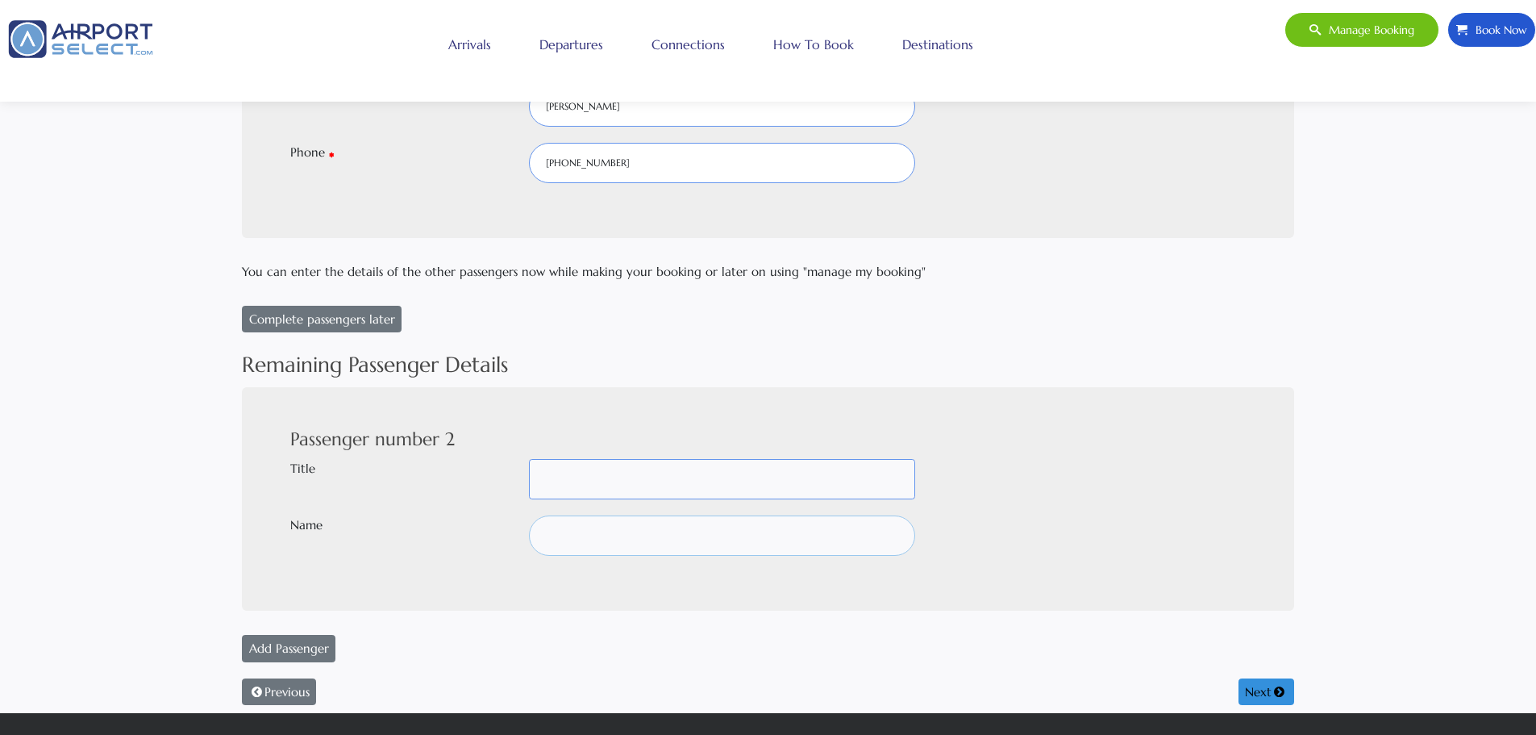
click at [573, 533] on input "text" at bounding box center [722, 535] width 386 height 40
click at [563, 477] on select "Mr Mrs Dr [PERSON_NAME] M/S [PERSON_NAME] Prof -" at bounding box center [722, 479] width 386 height 40
click at [529, 459] on select "Mr Mrs Dr [PERSON_NAME] M/S [PERSON_NAME] Prof -" at bounding box center [722, 479] width 386 height 40
select select
click at [561, 543] on input "text" at bounding box center [722, 535] width 386 height 40
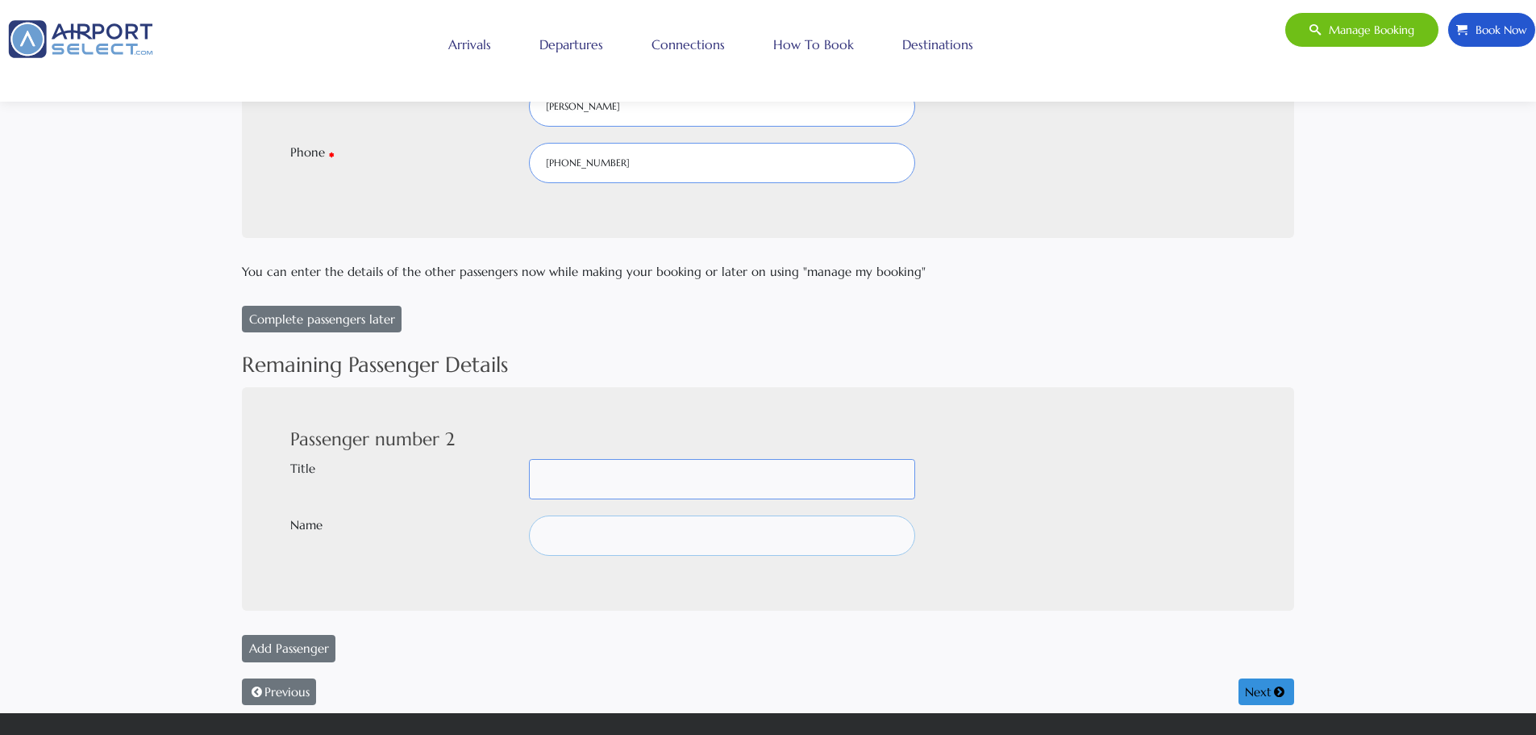
paste input "Muath"
paste input "[PERSON_NAME]"
paste input "alkhushayban"
type input "[PERSON_NAME]"
click at [593, 606] on div "Passenger number 2 Title Mr Mrs Dr [PERSON_NAME] M/S [PERSON_NAME] Prof - Name …" at bounding box center [768, 499] width 1052 height 224
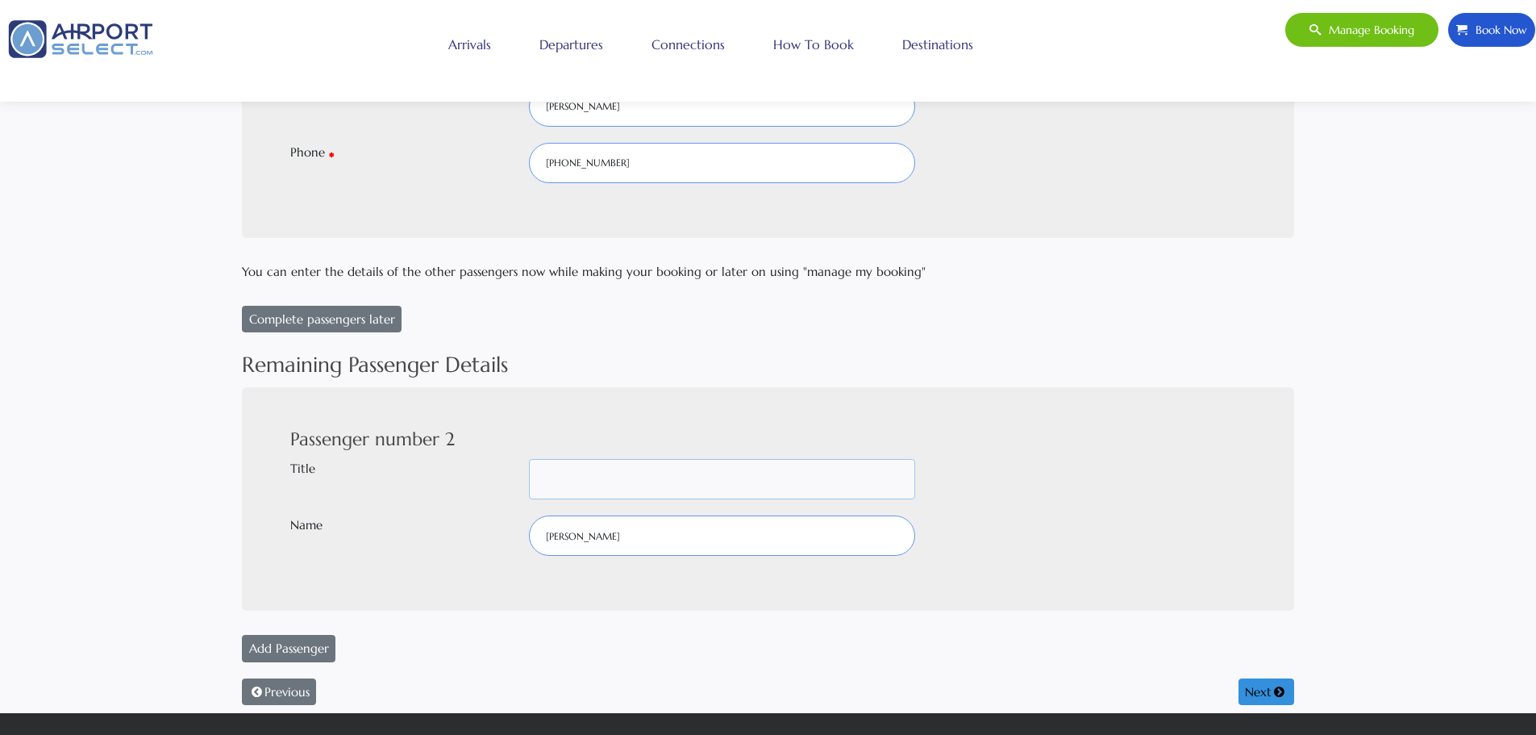
click at [616, 483] on select "Mr Mrs Dr [PERSON_NAME] M/S [PERSON_NAME] Prof -" at bounding box center [722, 479] width 386 height 40
click at [529, 459] on select "Mr Mrs Dr [PERSON_NAME] M/S [PERSON_NAME] Prof -" at bounding box center [722, 479] width 386 height 40
select select
click at [1260, 687] on button "Next" at bounding box center [1267, 691] width 56 height 27
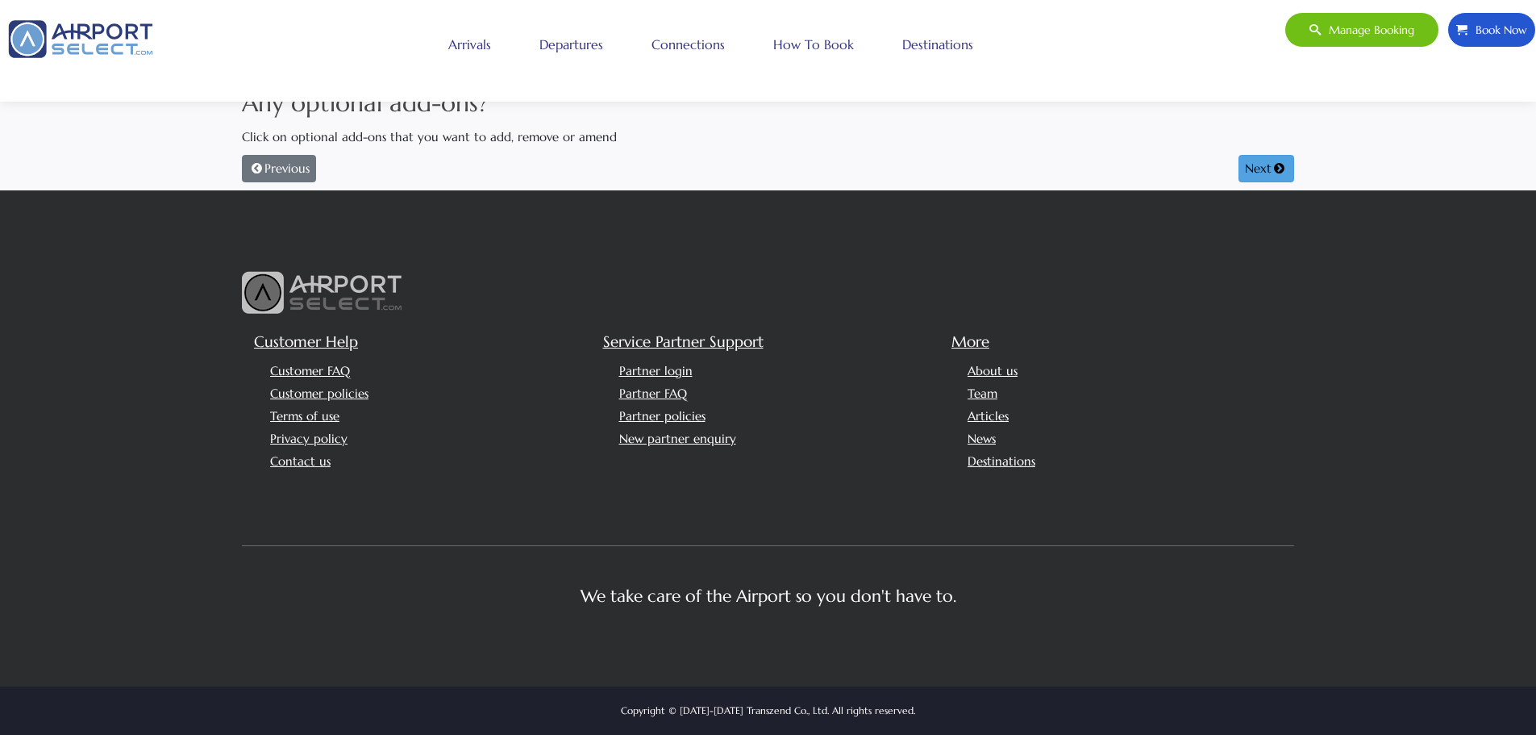
scroll to position [0, 0]
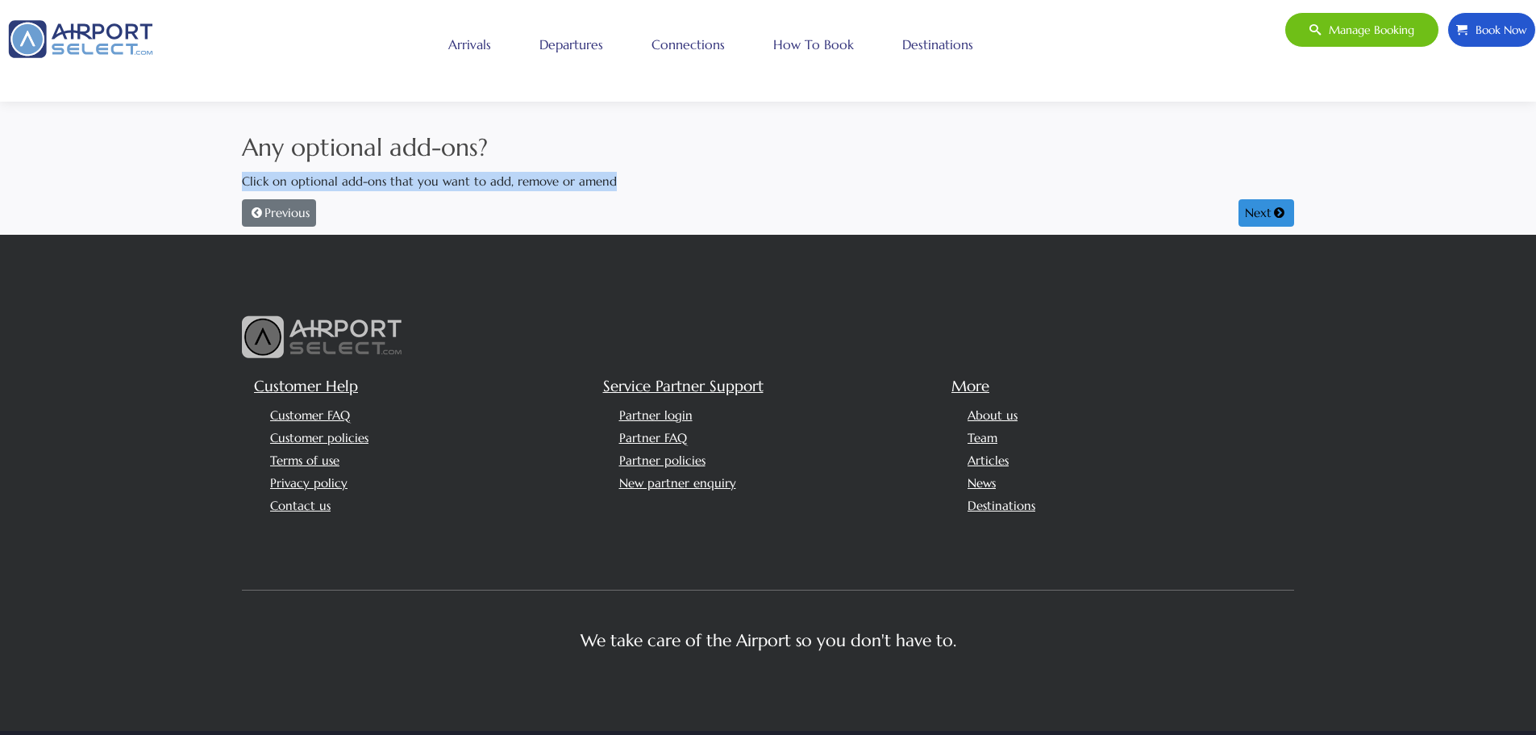
drag, startPoint x: 656, startPoint y: 185, endPoint x: 215, endPoint y: 185, distance: 441.1
click at [215, 185] on div "Any optional add-ons? Click on optional add-ons that you want to add, remove or…" at bounding box center [768, 182] width 1536 height 106
copy p "Click on optional add-ons that you want to add, remove or amend"
click at [314, 213] on button "Previous" at bounding box center [279, 212] width 74 height 27
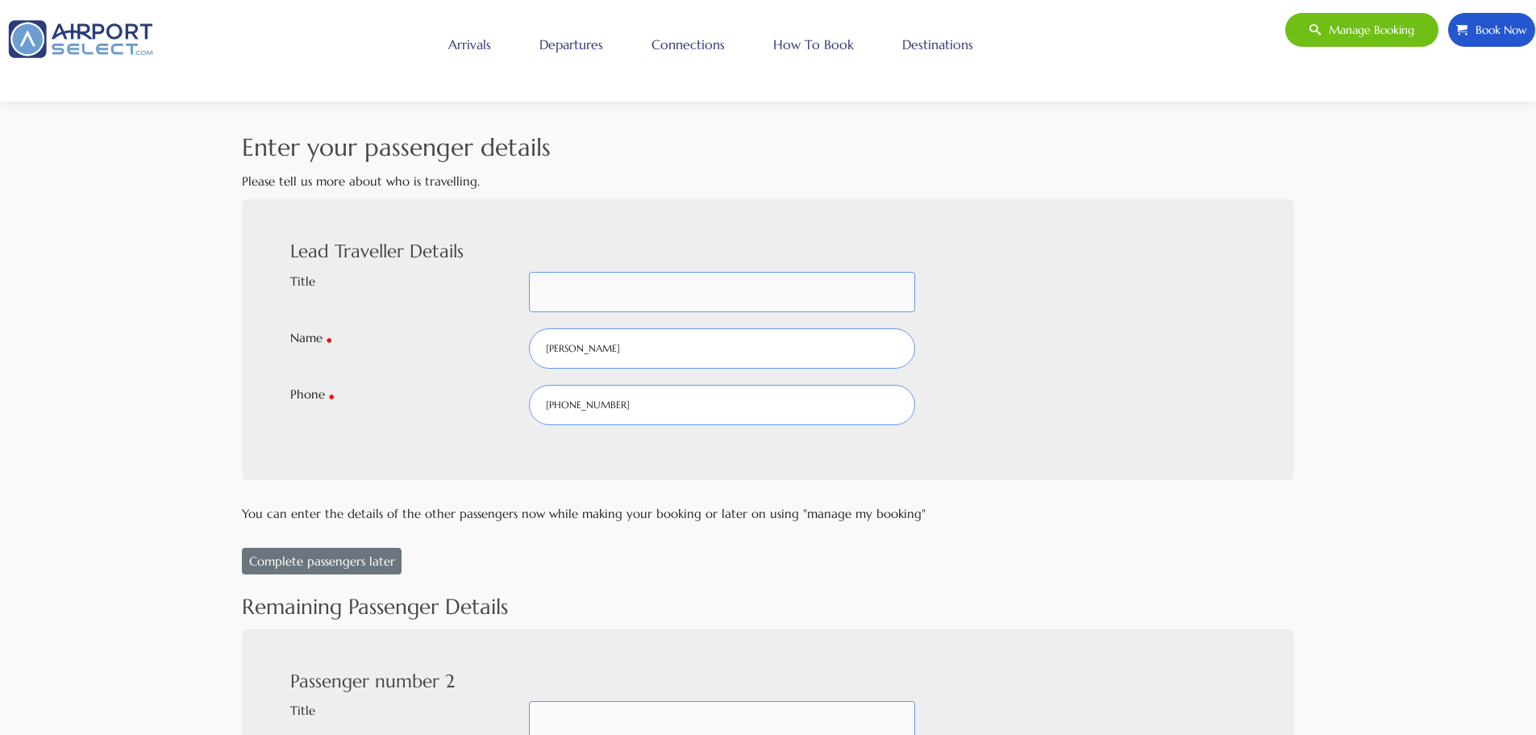
select select
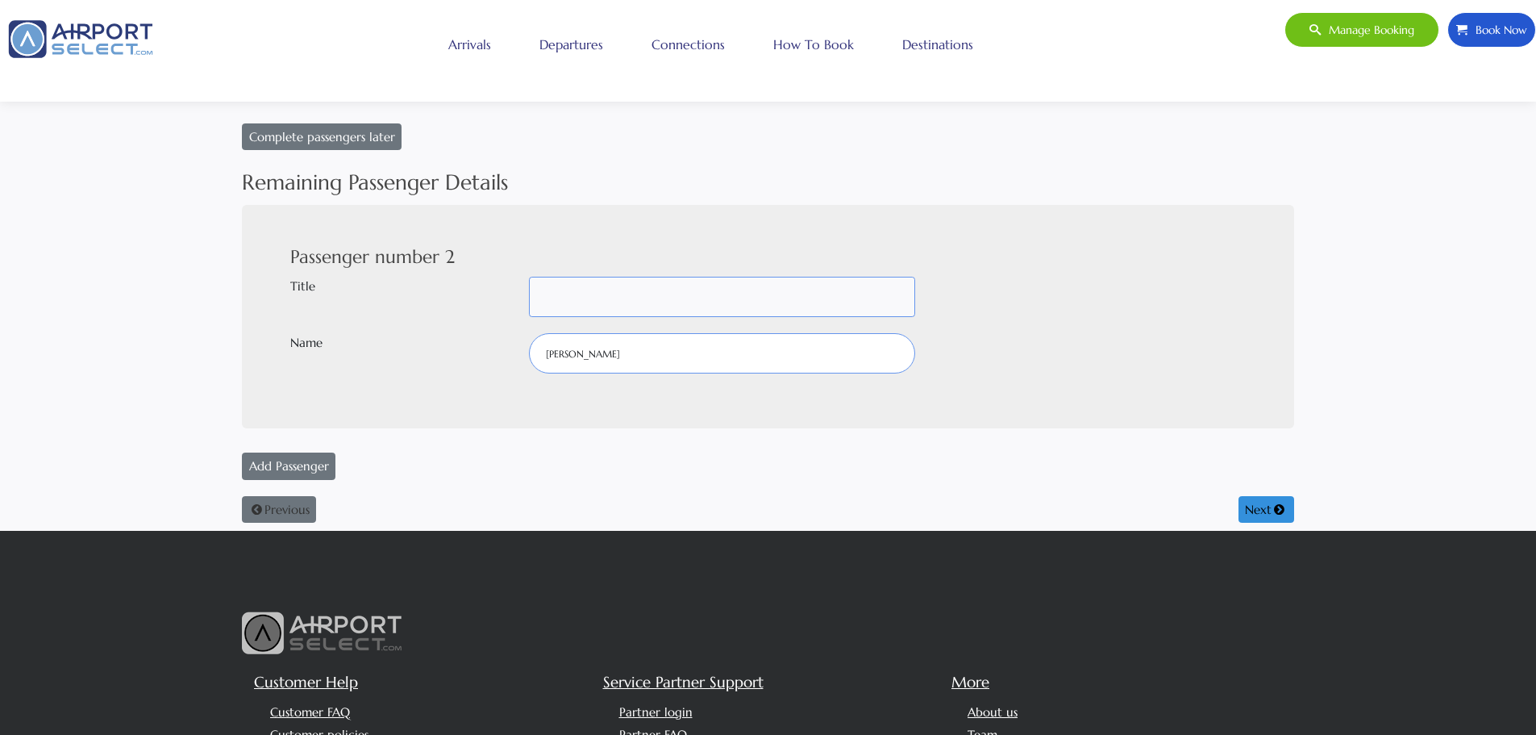
scroll to position [484, 0]
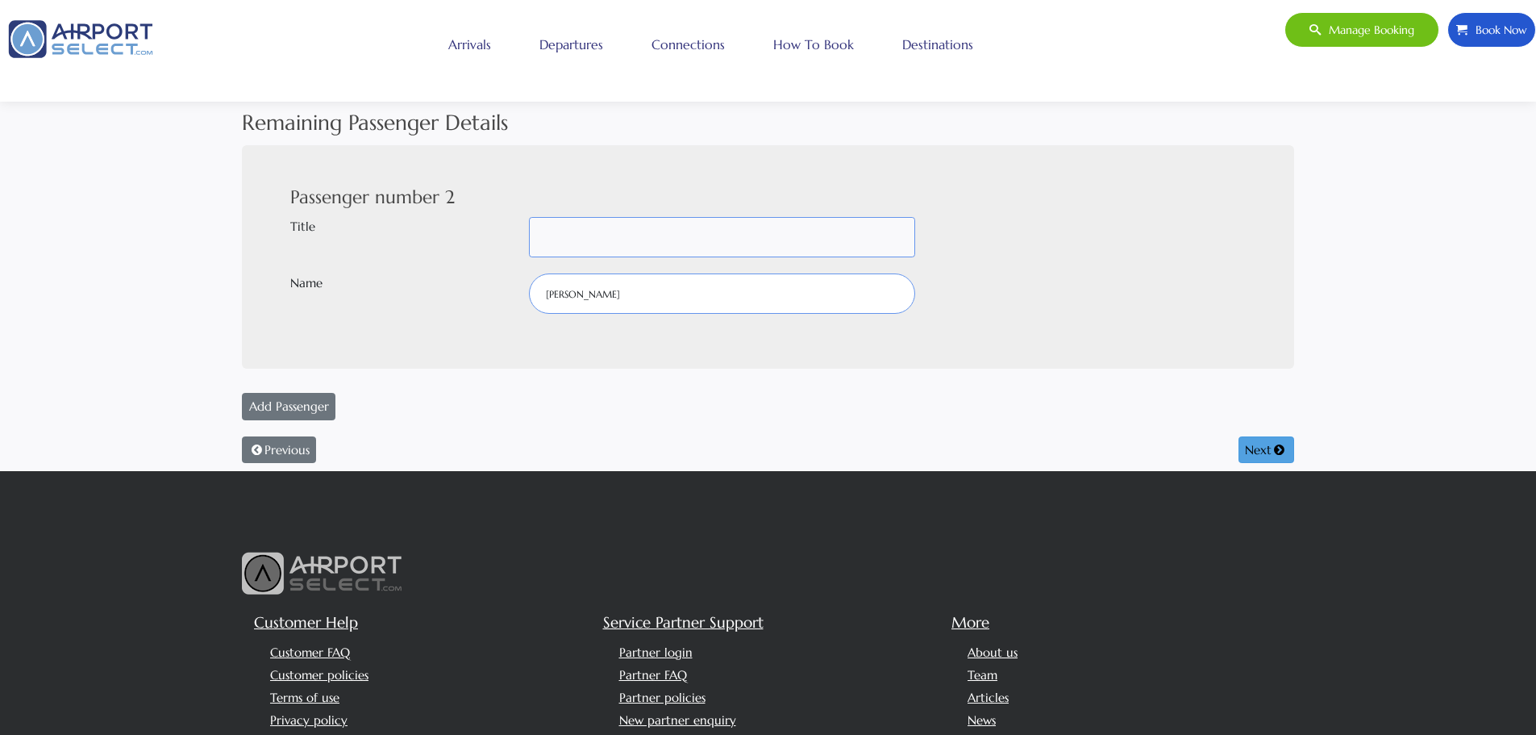
click at [1252, 454] on button "Next" at bounding box center [1267, 449] width 56 height 27
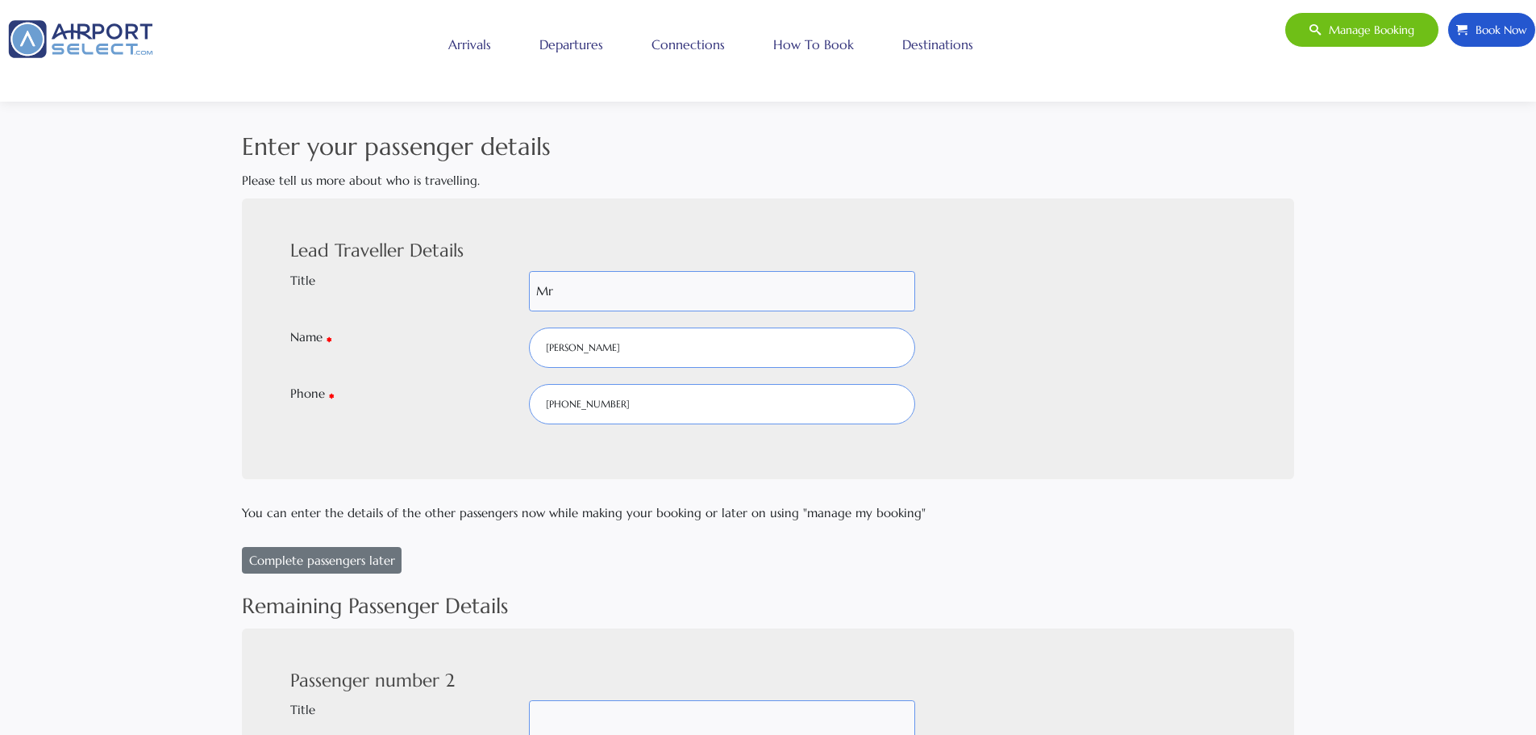
scroll to position [0, 0]
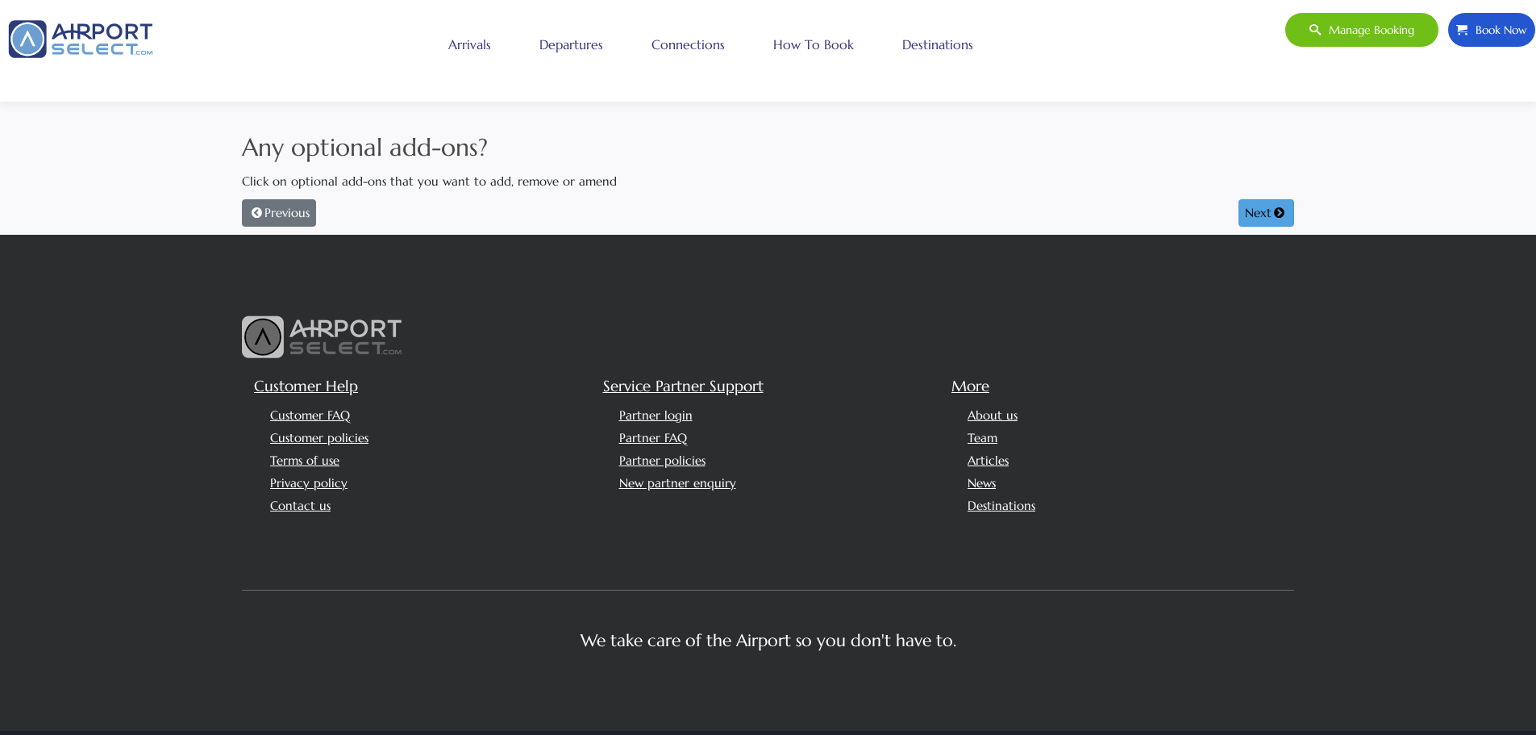
click at [1264, 217] on button "Next" at bounding box center [1267, 212] width 56 height 27
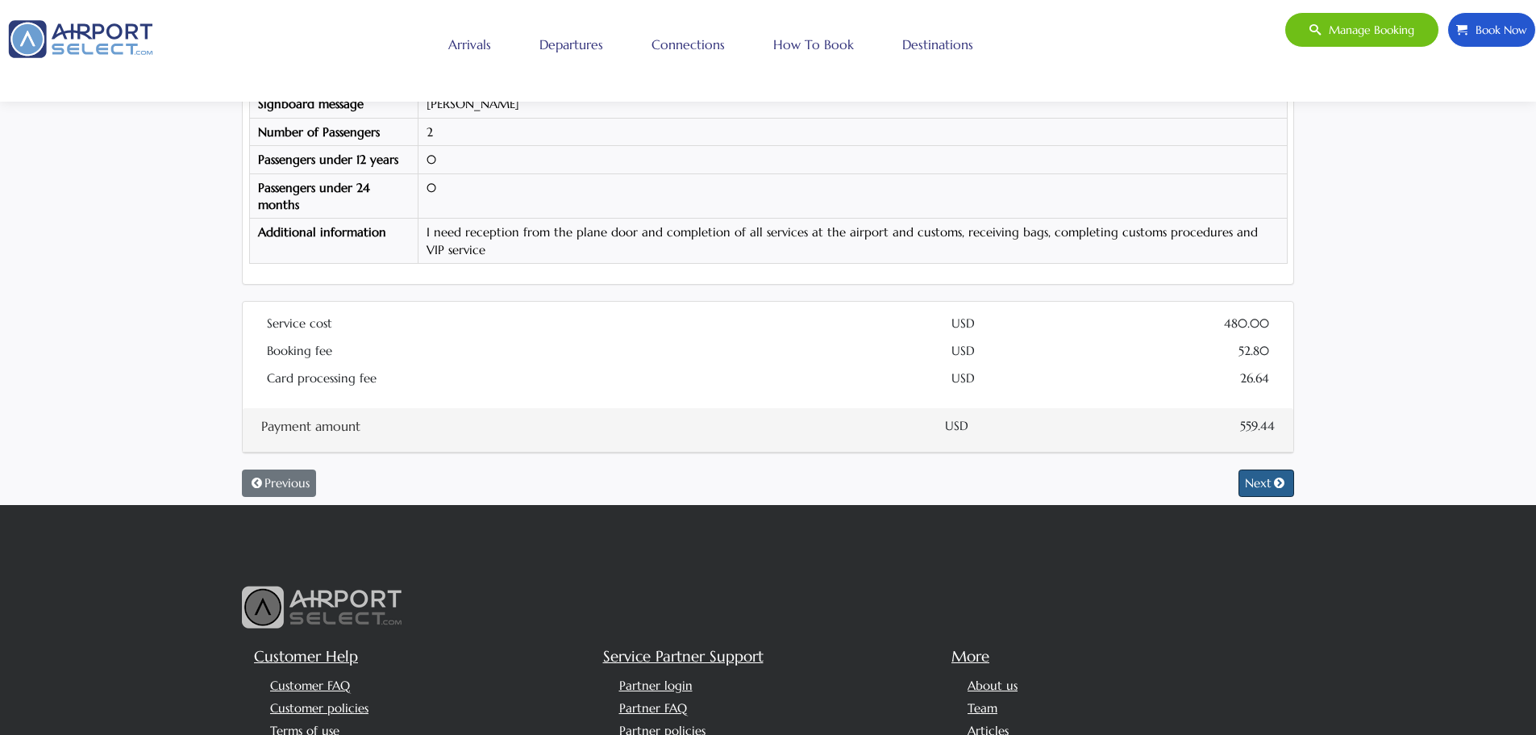
scroll to position [403, 0]
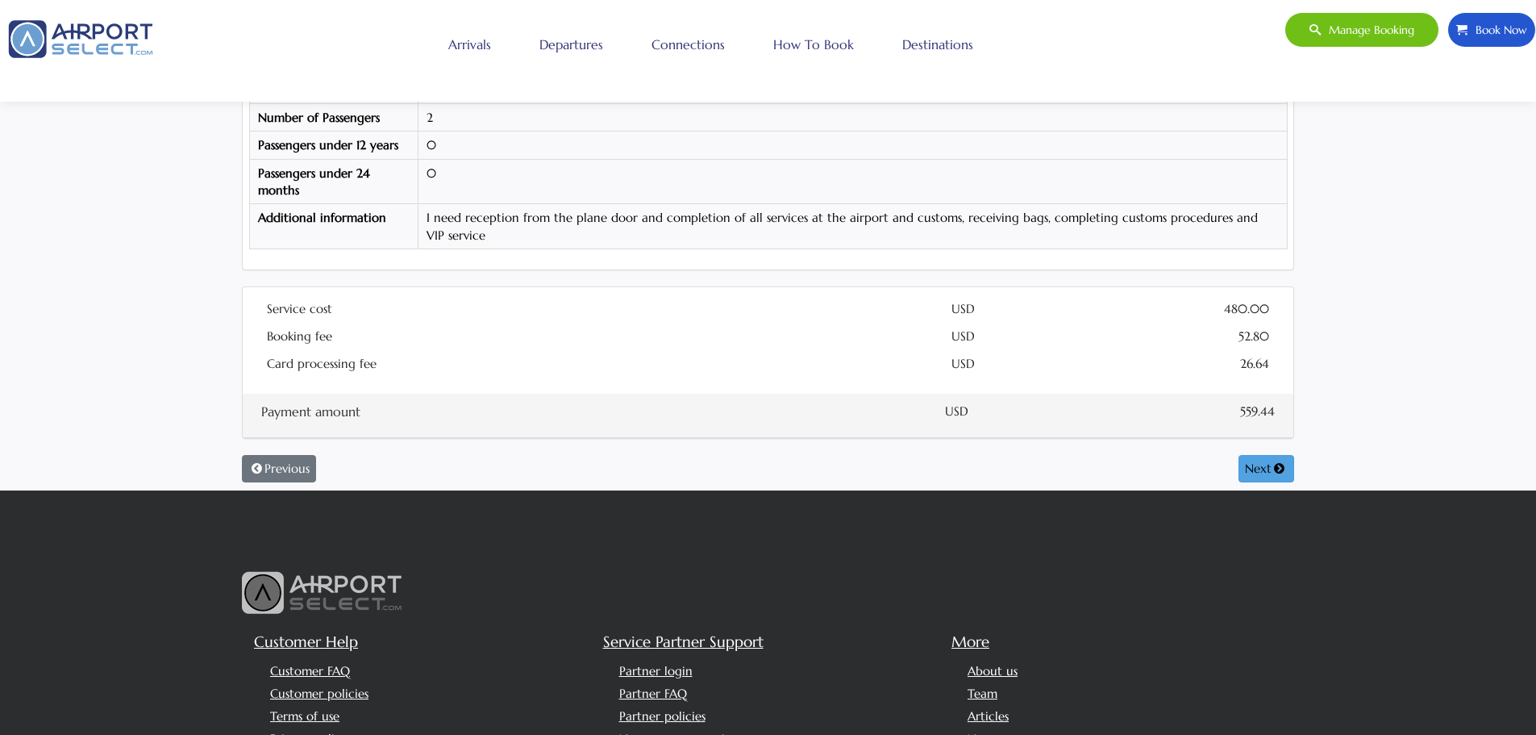
click at [1262, 475] on button "Next" at bounding box center [1267, 468] width 56 height 27
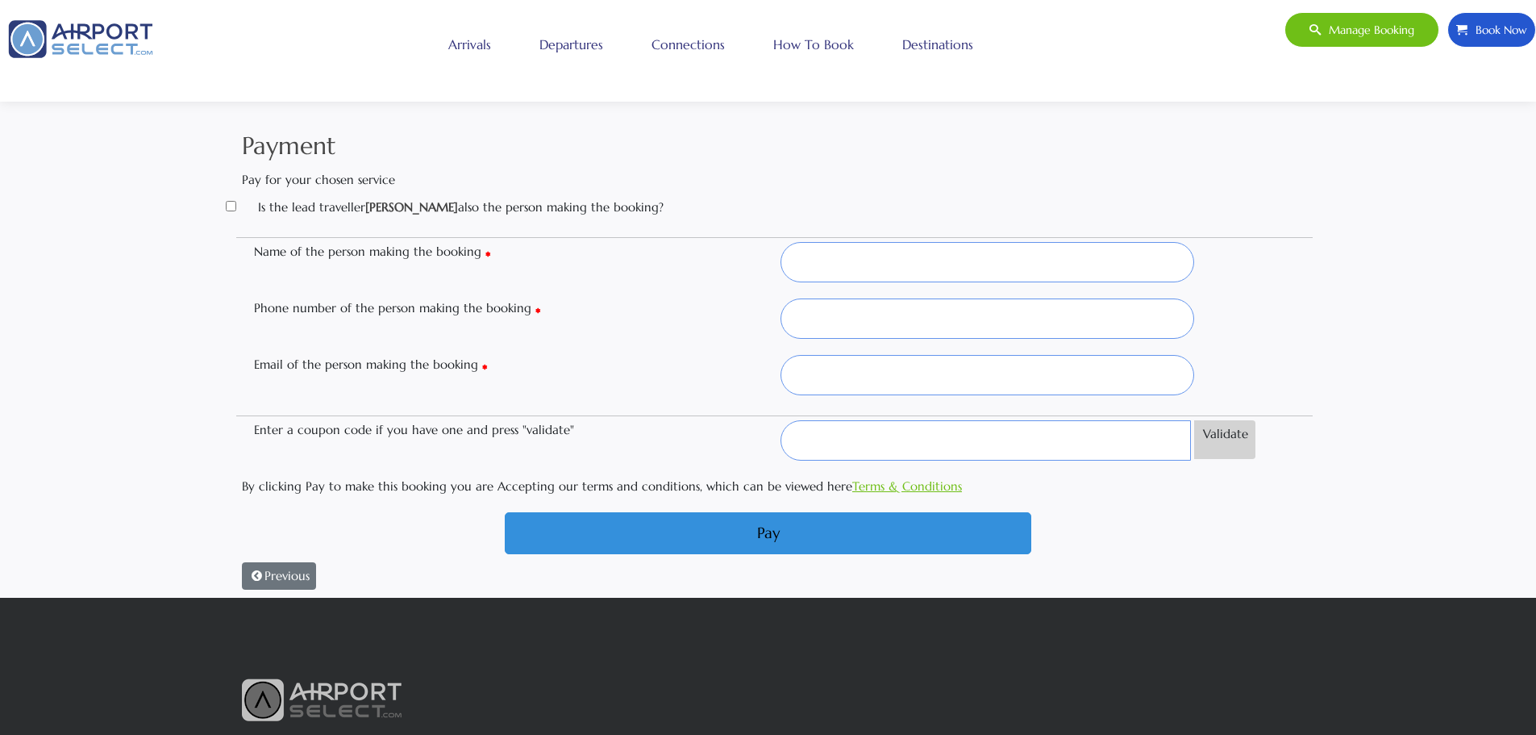
scroll to position [0, 0]
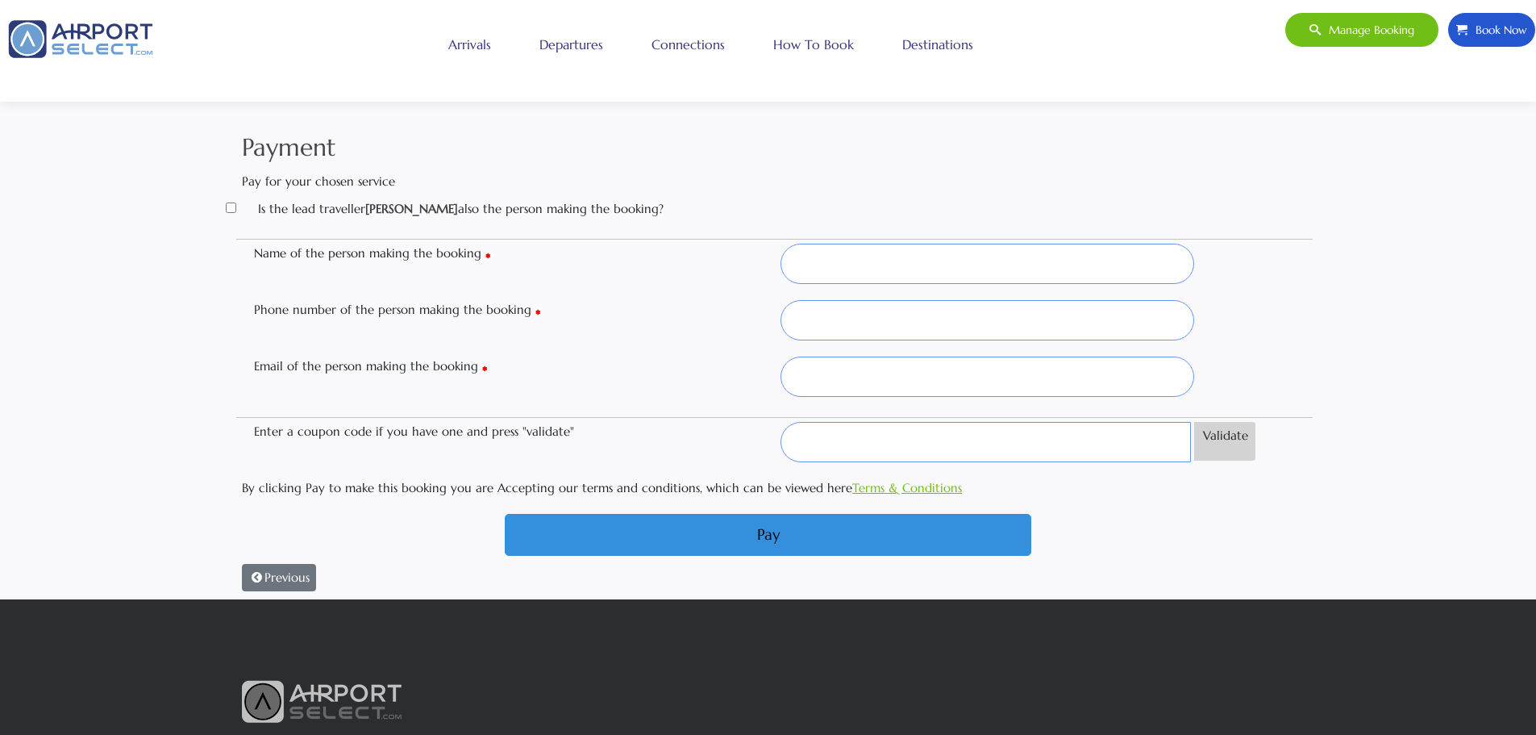
drag, startPoint x: 769, startPoint y: 209, endPoint x: 232, endPoint y: 146, distance: 540.0
click at [232, 146] on div "Payment Pay for your chosen service Is the lead traveller [PERSON_NAME] also th…" at bounding box center [768, 364] width 1536 height 470
copy div "Payment Pay for your chosen service Is the lead traveller [PERSON_NAME] also th…"
drag, startPoint x: 264, startPoint y: 310, endPoint x: 524, endPoint y: 317, distance: 260.6
click at [524, 317] on label "Phone number of the person making the booking" at bounding box center [505, 309] width 527 height 19
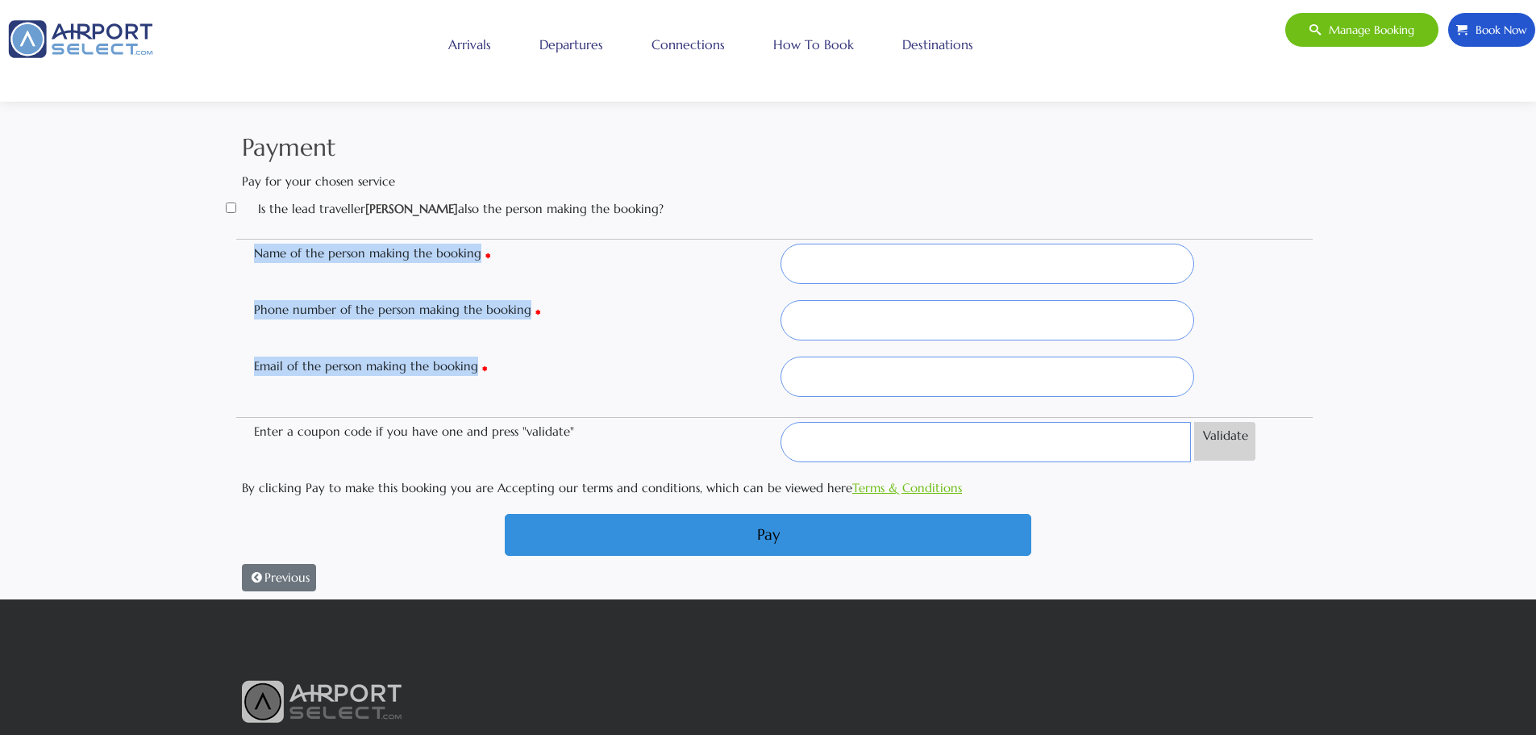
drag, startPoint x: 478, startPoint y: 373, endPoint x: 253, endPoint y: 254, distance: 254.3
click at [253, 244] on section "Name of the person making the booking Phone number of the person making the boo…" at bounding box center [768, 244] width 1052 height 0
copy section "Name of the person making the booking Phone number of the person making the boo…"
click at [821, 275] on input "Name of the person making the booking" at bounding box center [988, 264] width 415 height 40
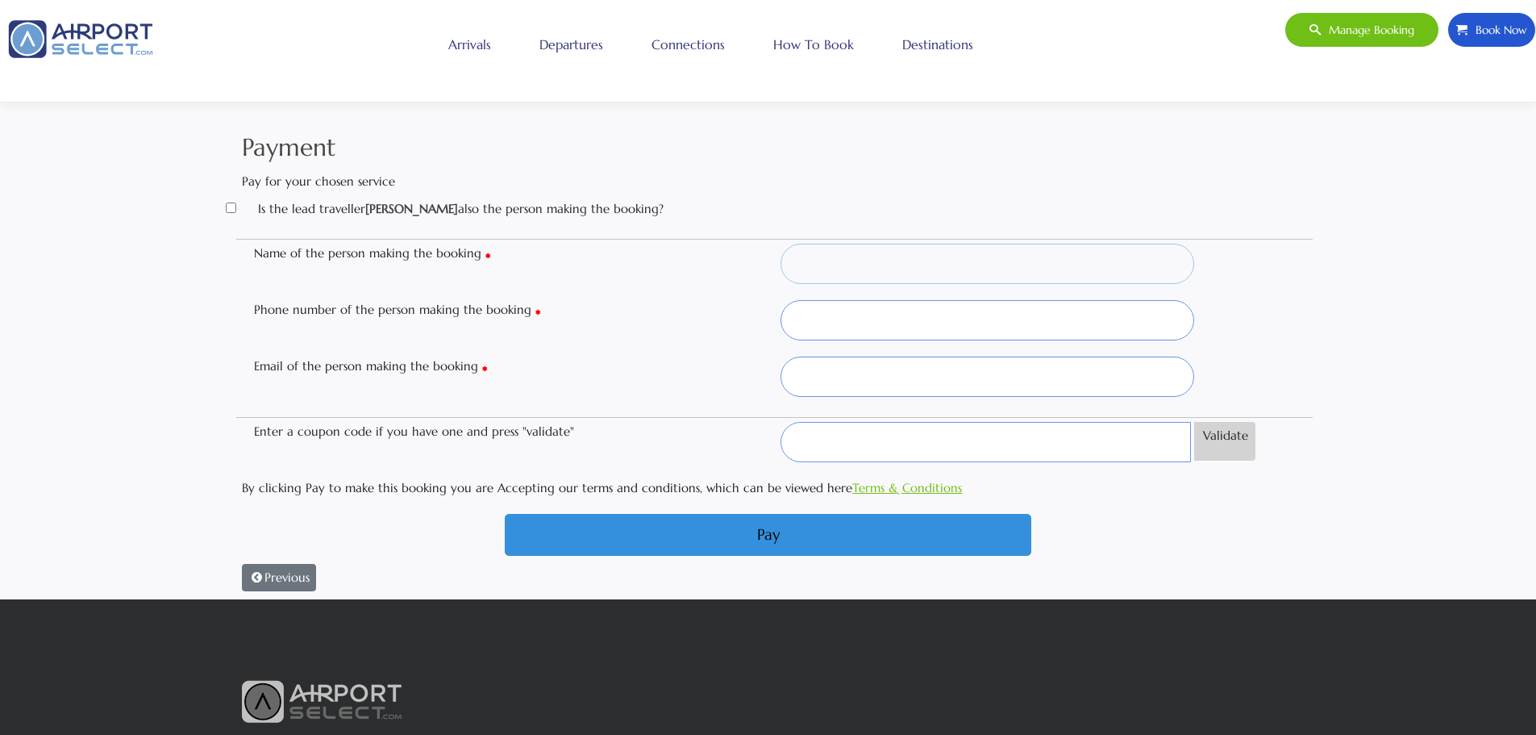
type input "[PERSON_NAME]"
click at [849, 314] on input "Phone number of the person making the booking" at bounding box center [988, 320] width 415 height 40
type input "[PHONE_NUMBER]"
click at [851, 373] on input "Email of the person making the booking" at bounding box center [988, 376] width 415 height 40
type input "ة"
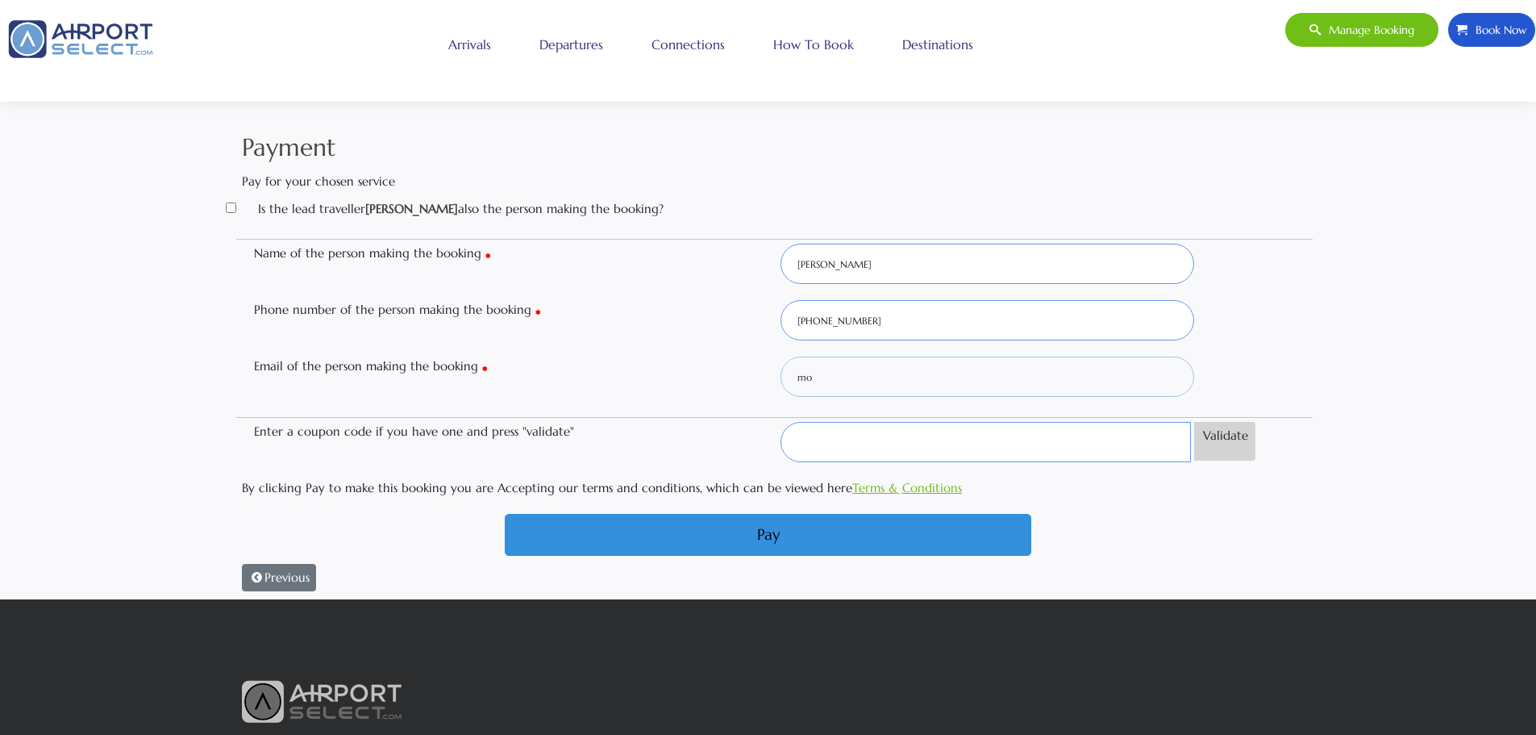
type input "m"
type input "[PERSON_NAME][EMAIL_ADDRESS][DOMAIN_NAME]"
drag, startPoint x: 1327, startPoint y: 346, endPoint x: 1356, endPoint y: 394, distance: 56.4
click at [1329, 345] on div "Payment Pay for your chosen service Is the lead traveller [PERSON_NAME] also th…" at bounding box center [768, 364] width 1536 height 470
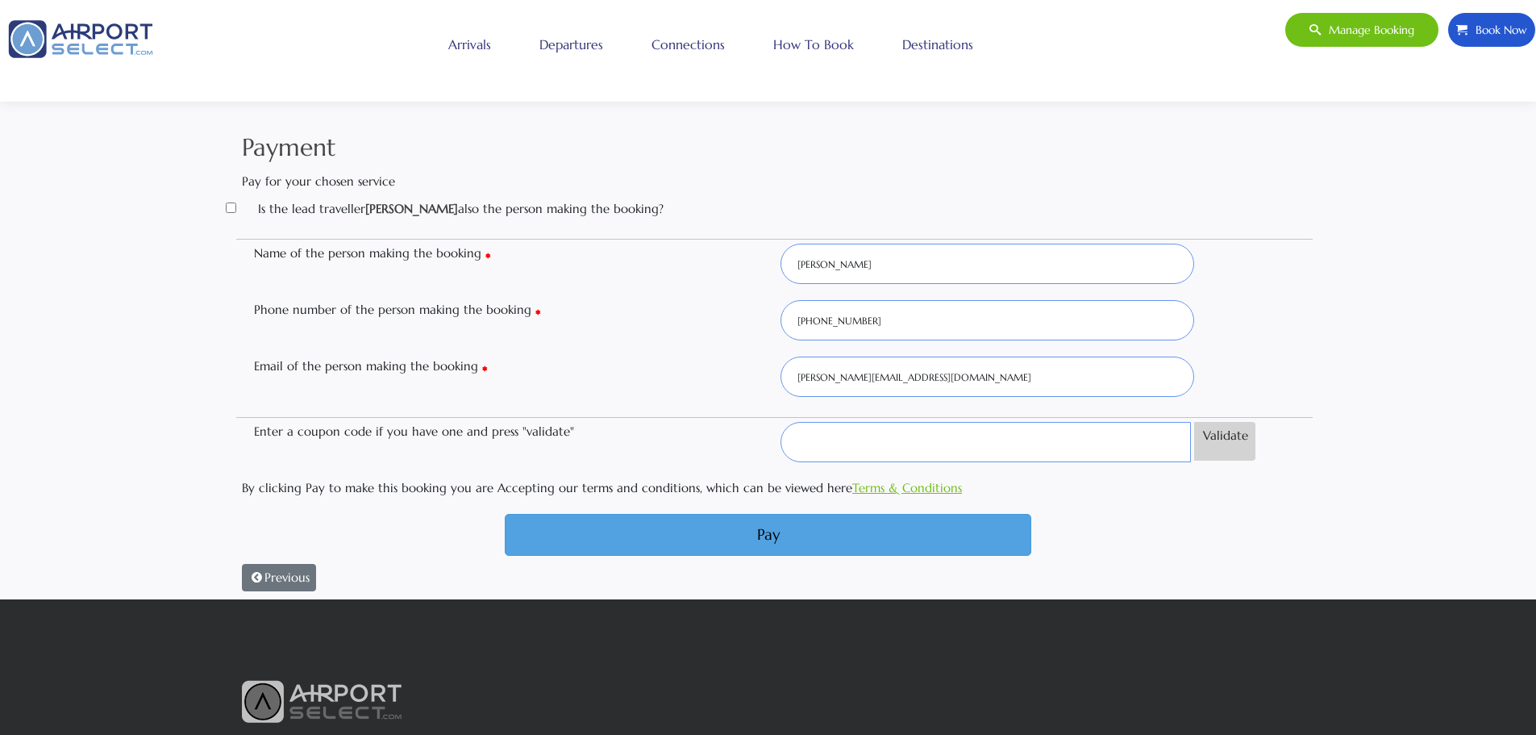
click at [703, 546] on button "Pay" at bounding box center [768, 535] width 527 height 42
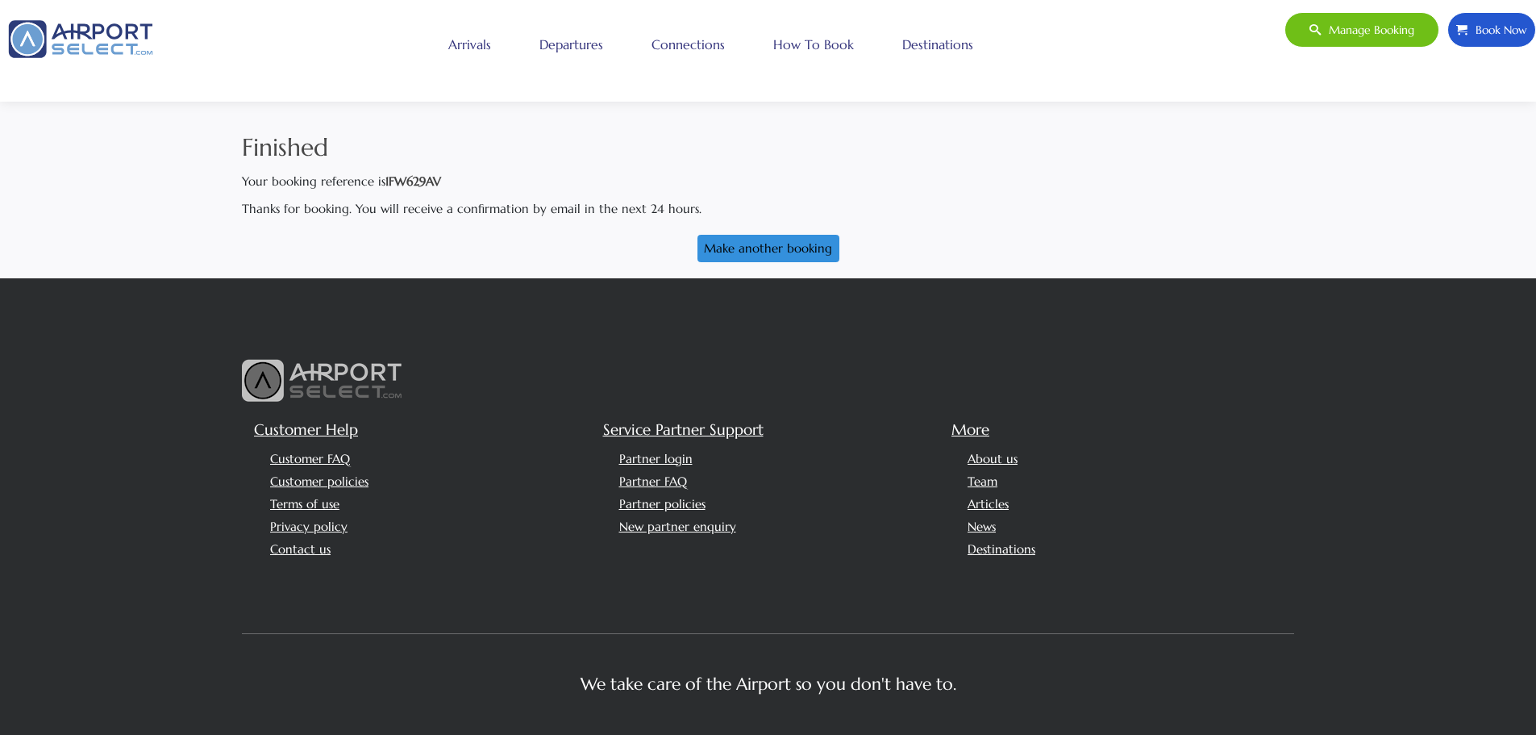
click at [402, 181] on strong "1FW629AV" at bounding box center [413, 180] width 56 height 15
copy strong "1FW629AV"
click at [1343, 32] on span "Manage booking" at bounding box center [1368, 30] width 94 height 34
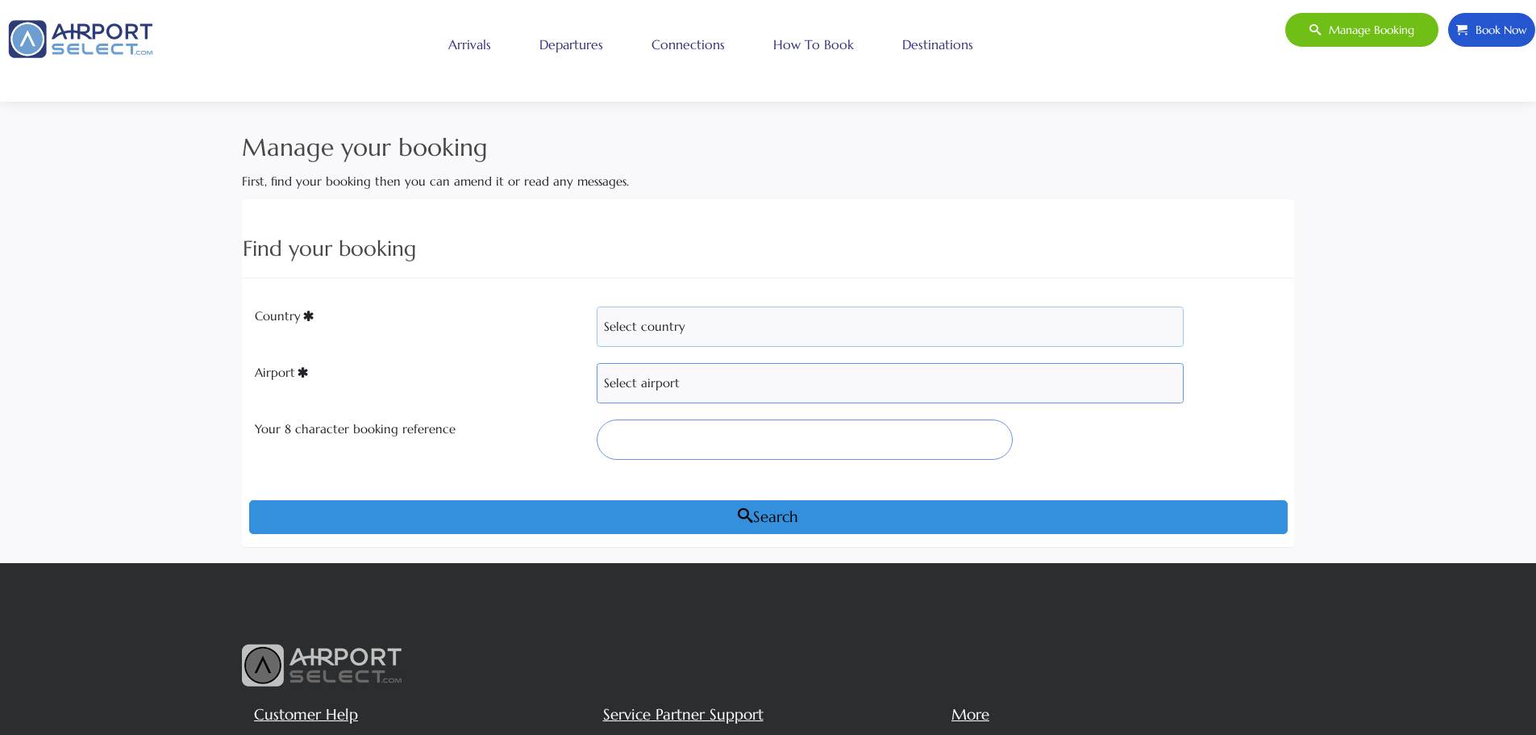
click at [673, 327] on select "Select country Albania Austria Bosnia and Herzegovina Canada China Croatia Fran…" at bounding box center [890, 326] width 587 height 40
select select "FRA"
click at [597, 306] on select "Select country Albania Austria Bosnia and Herzegovina Canada China Croatia Fran…" at bounding box center [890, 326] width 587 height 40
click at [640, 388] on select "Select airport Nice Côte d'Azur Airport (NCE) Paris Charles de Gaulle Apt (CDG)" at bounding box center [890, 383] width 587 height 40
select select "CDG"
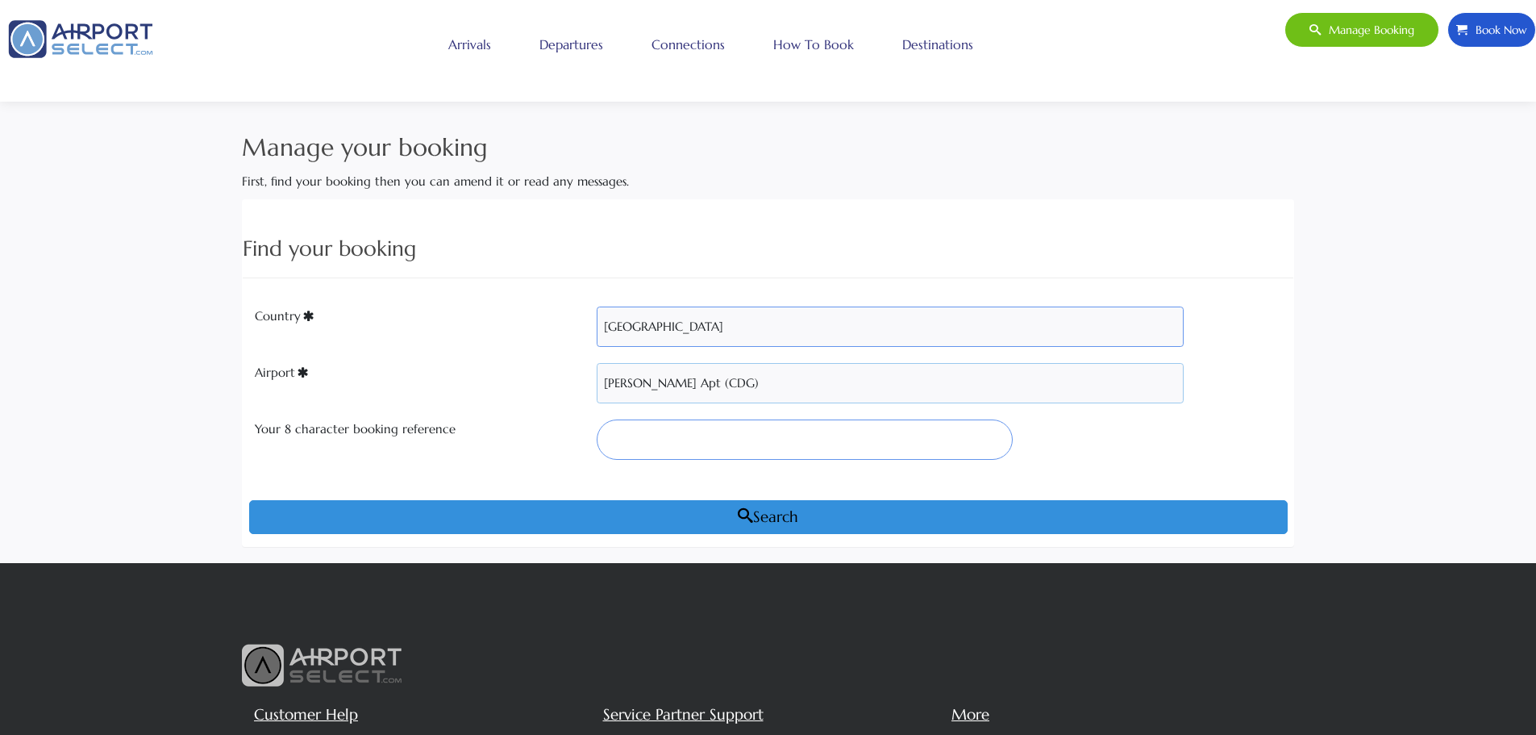
click at [597, 363] on select "Select airport Nice Côte d'Azur Airport (NCE) Paris Charles de Gaulle Apt (CDG)" at bounding box center [890, 383] width 587 height 40
click at [644, 440] on input "Your 8 character booking reference" at bounding box center [804, 439] width 415 height 40
paste input "1FW629AV"
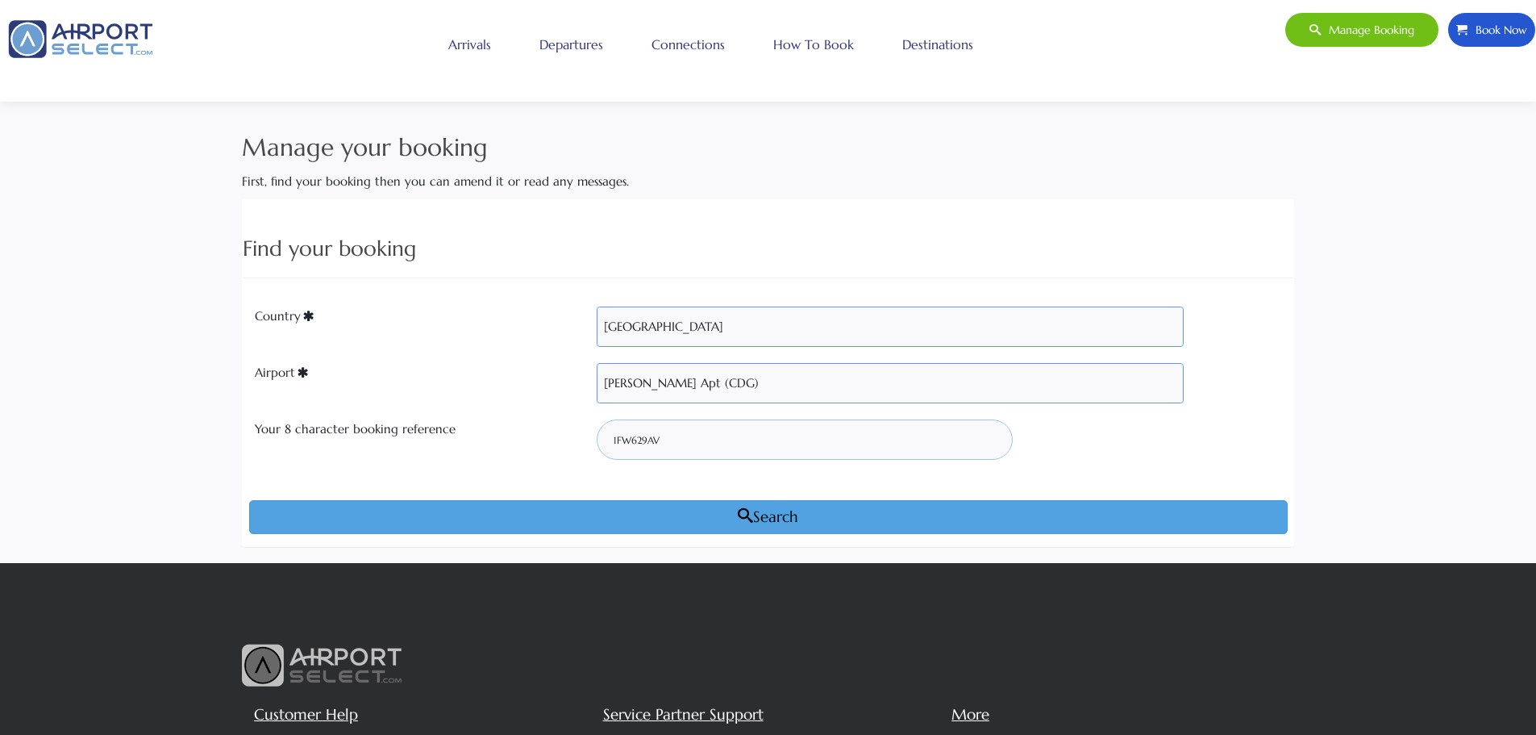
type input "1FW629AV"
click at [732, 502] on button "Search" at bounding box center [768, 517] width 1039 height 34
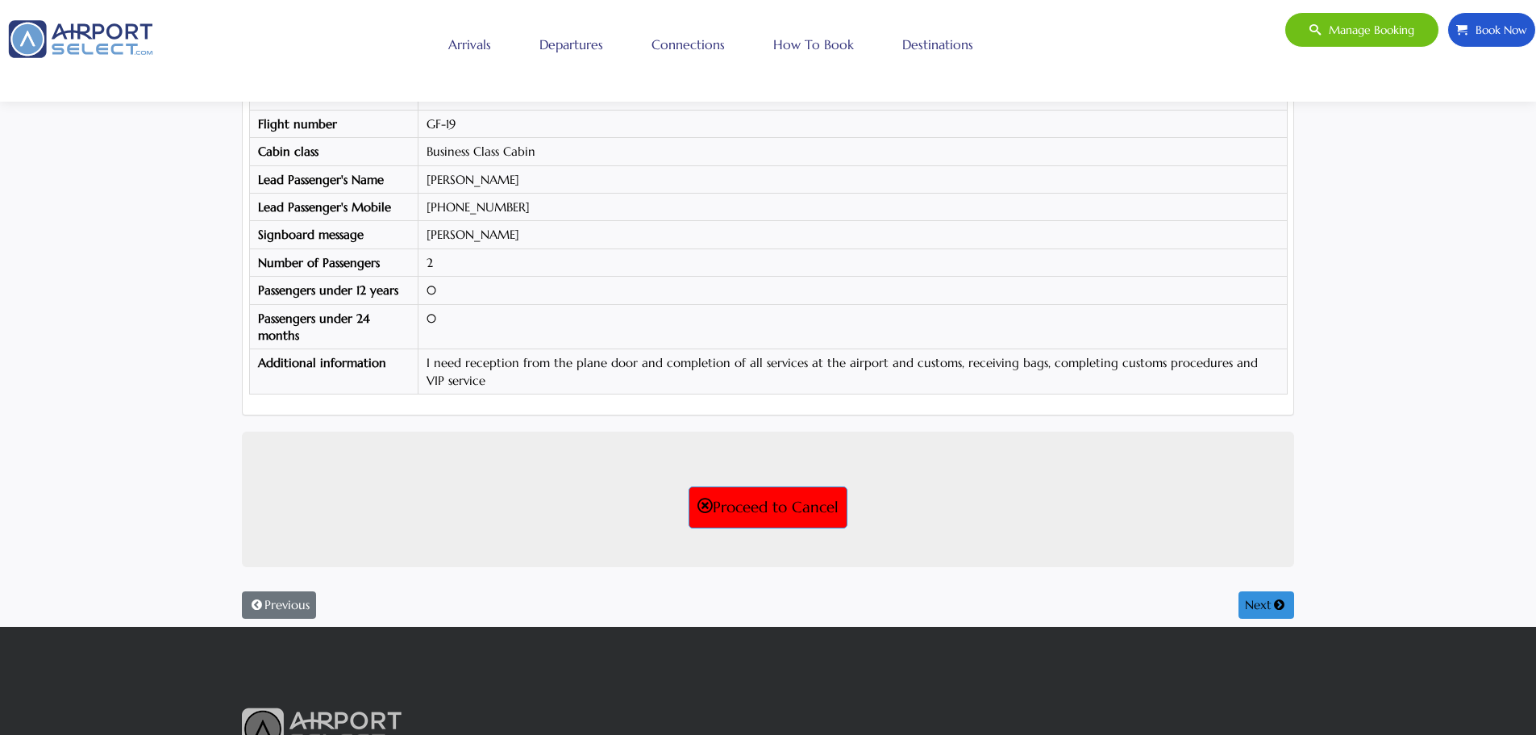
scroll to position [323, 0]
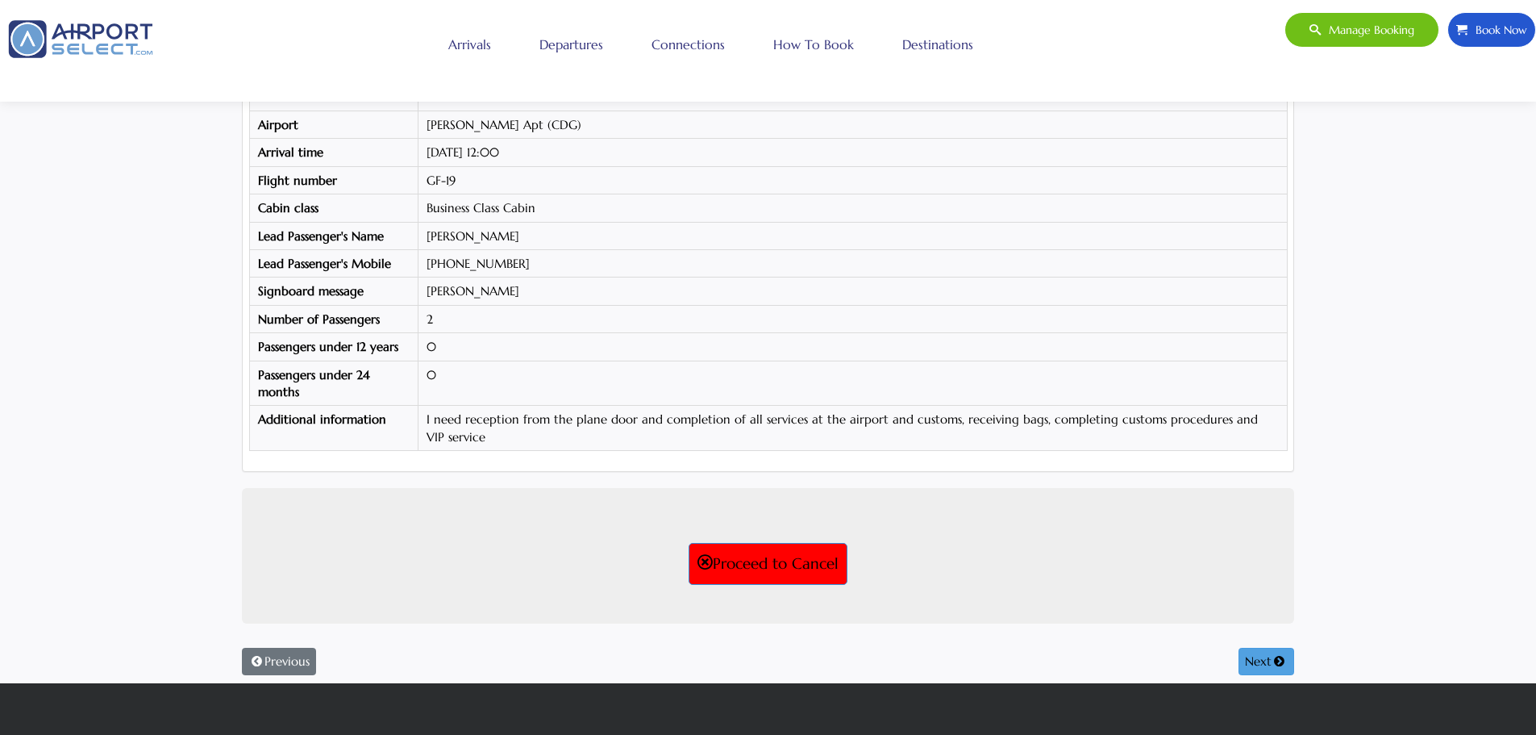
click at [1256, 665] on button "Next" at bounding box center [1267, 661] width 56 height 27
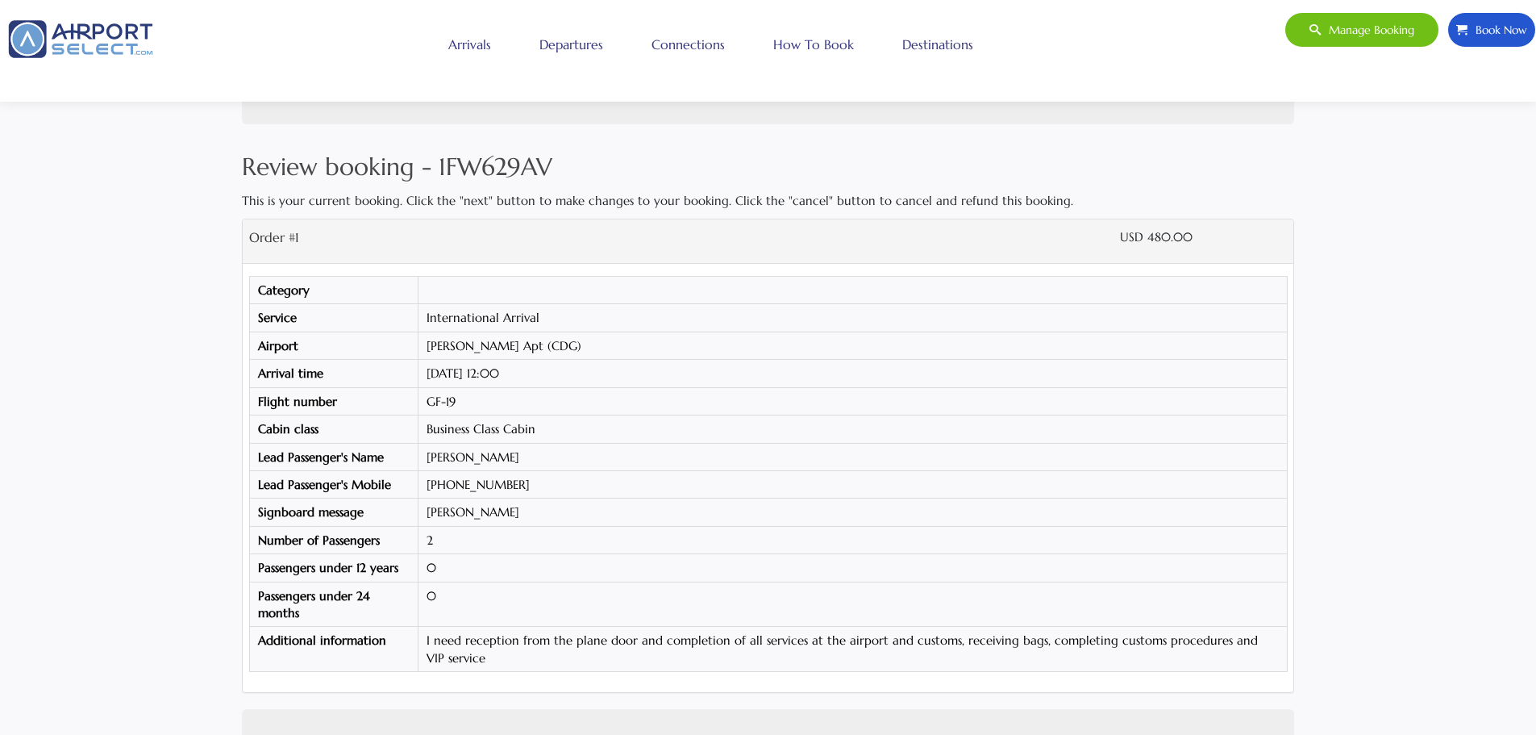
select select "2"
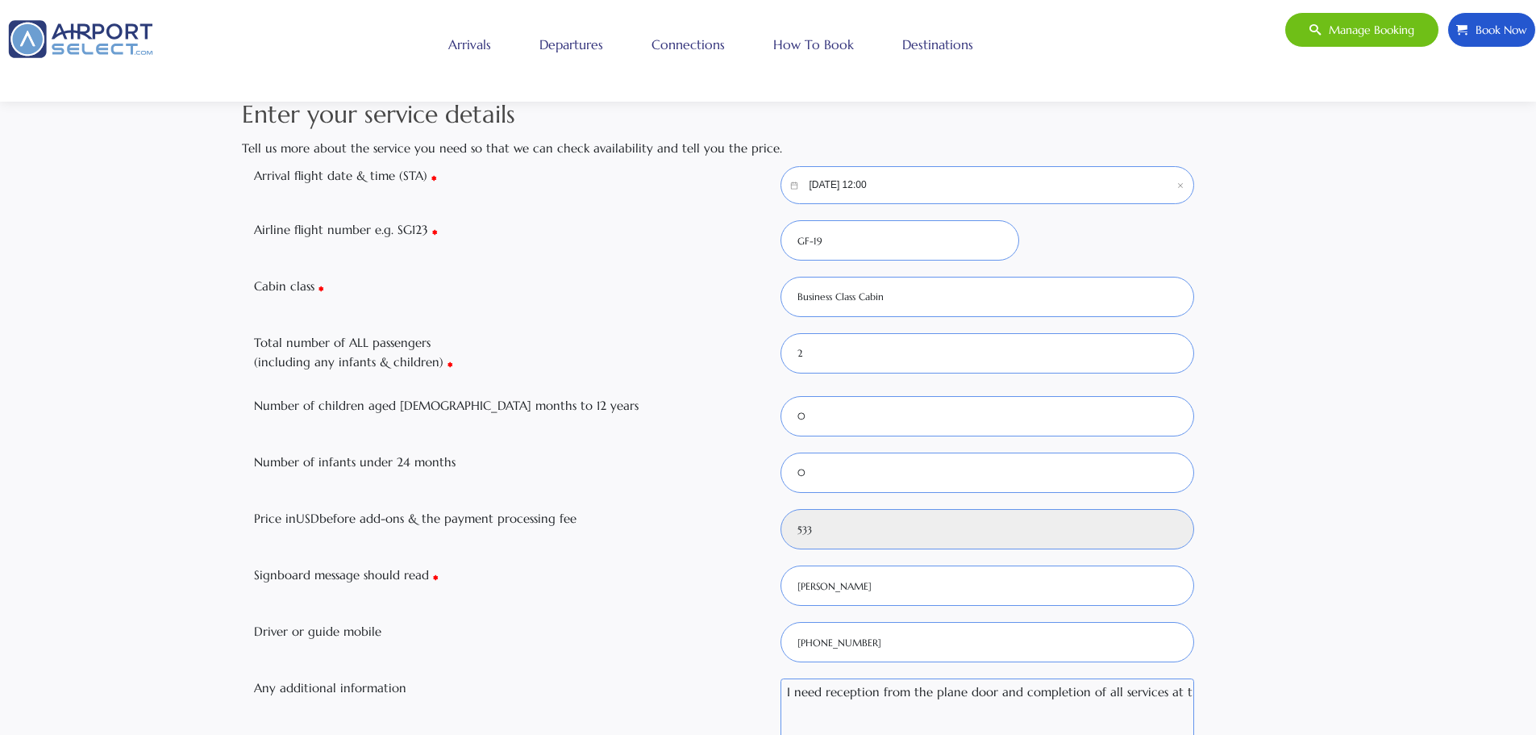
scroll to position [0, 0]
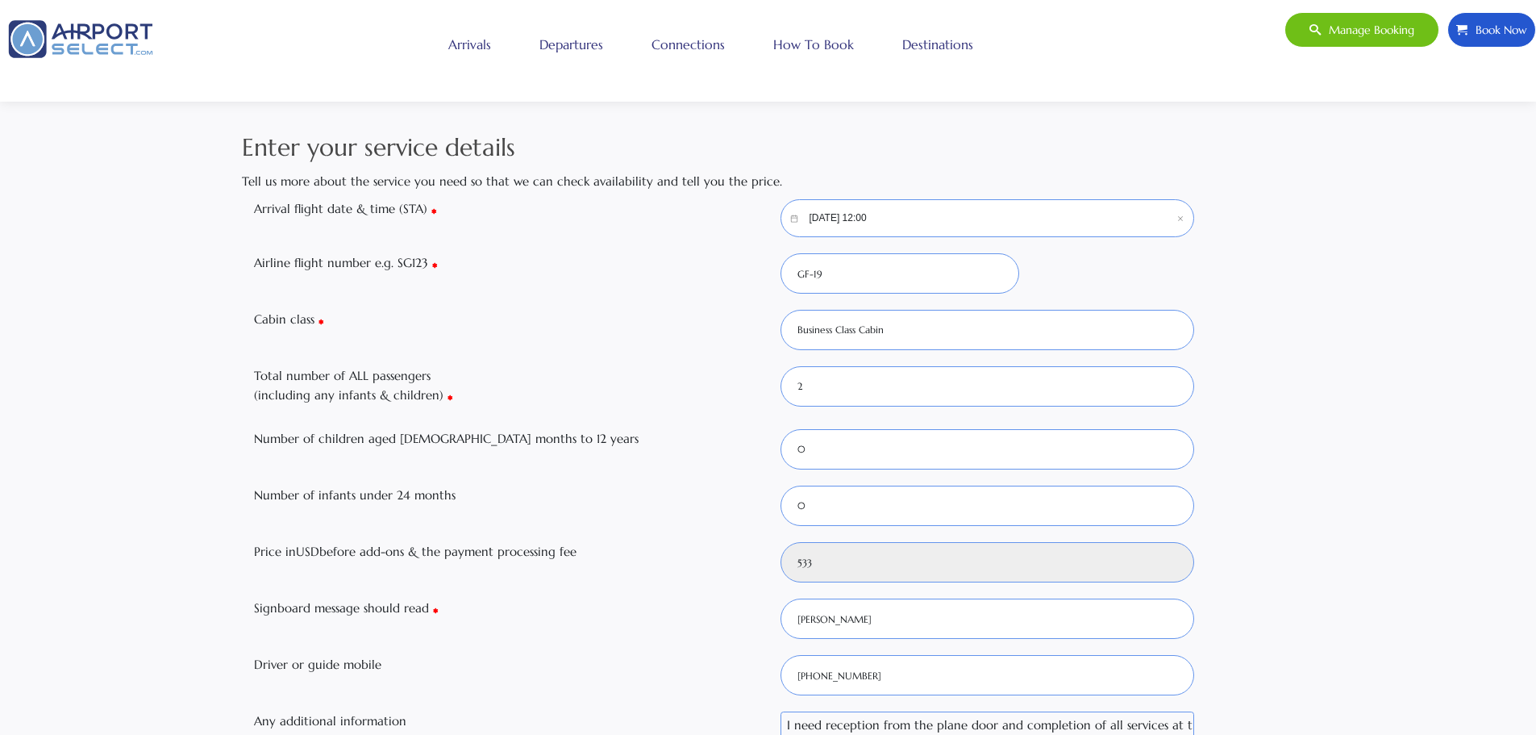
click at [315, 81] on div "Manage booking Book Now Toggle navigation Arrivals Departures Connections How t…" at bounding box center [768, 50] width 1548 height 77
click at [73, 42] on img at bounding box center [80, 39] width 161 height 54
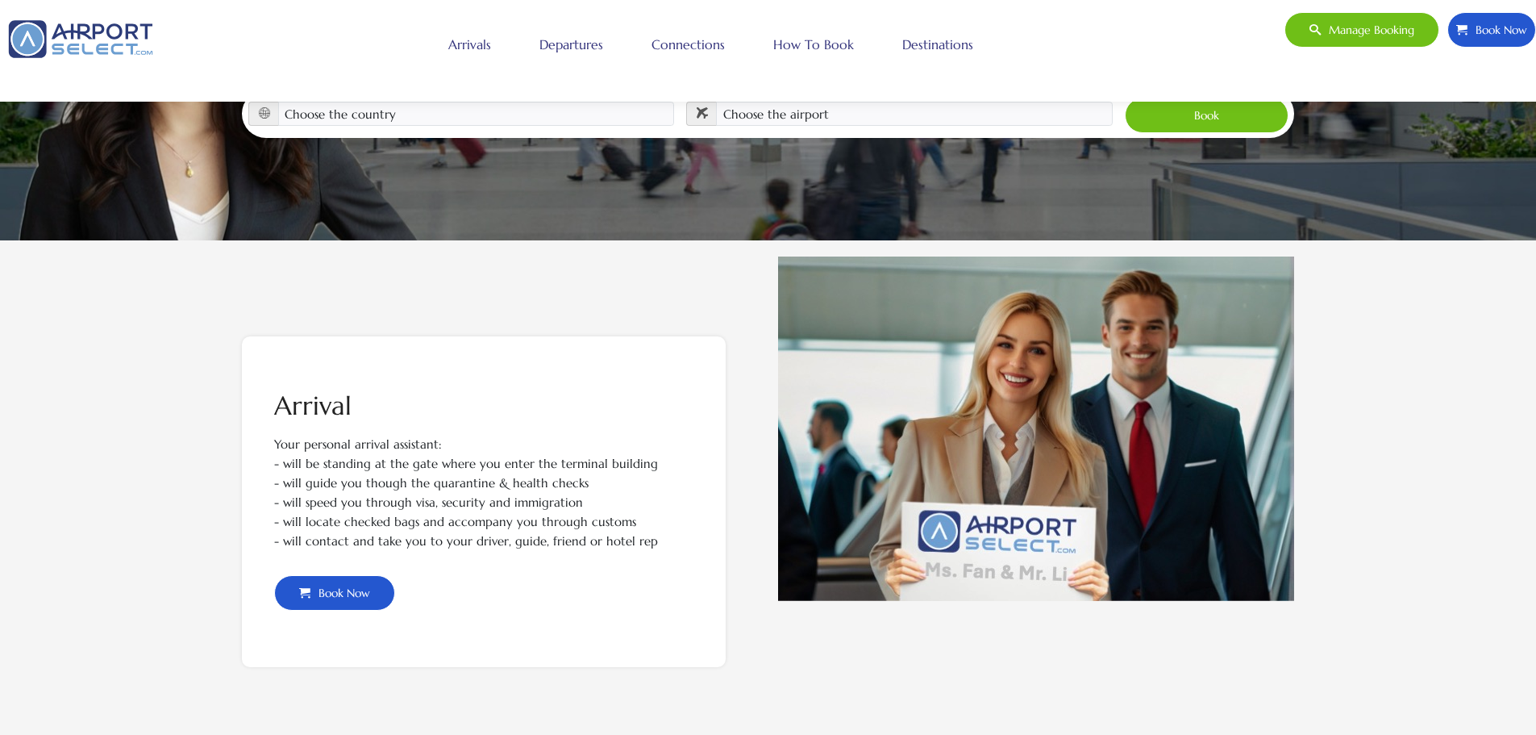
scroll to position [323, 0]
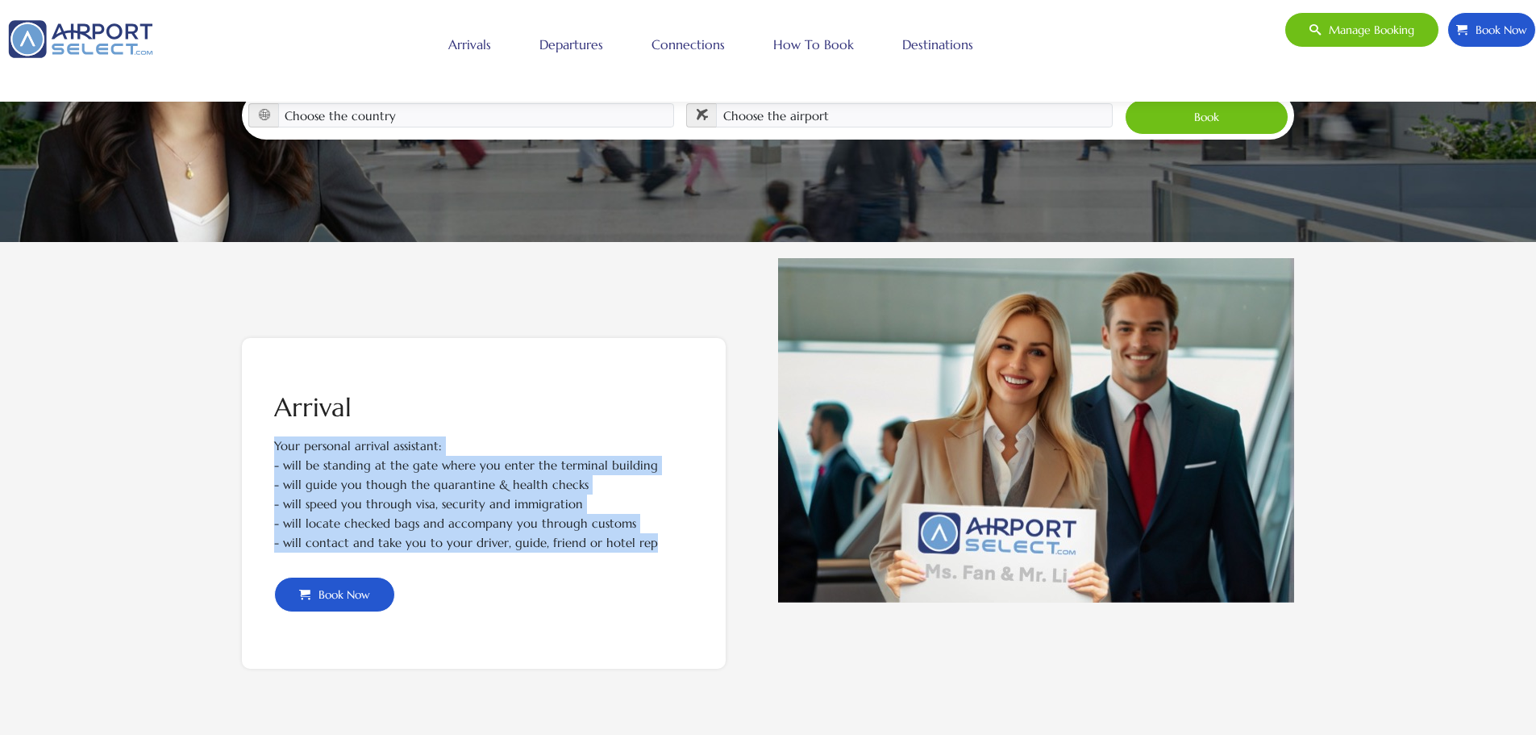
drag, startPoint x: 631, startPoint y: 543, endPoint x: 277, endPoint y: 450, distance: 366.0
click at [277, 450] on div "Your personal arrival assistant: - will be standing at the gate where you enter…" at bounding box center [483, 506] width 419 height 140
copy div "Your personal arrival assistant: - will be standing at the gate where you enter…"
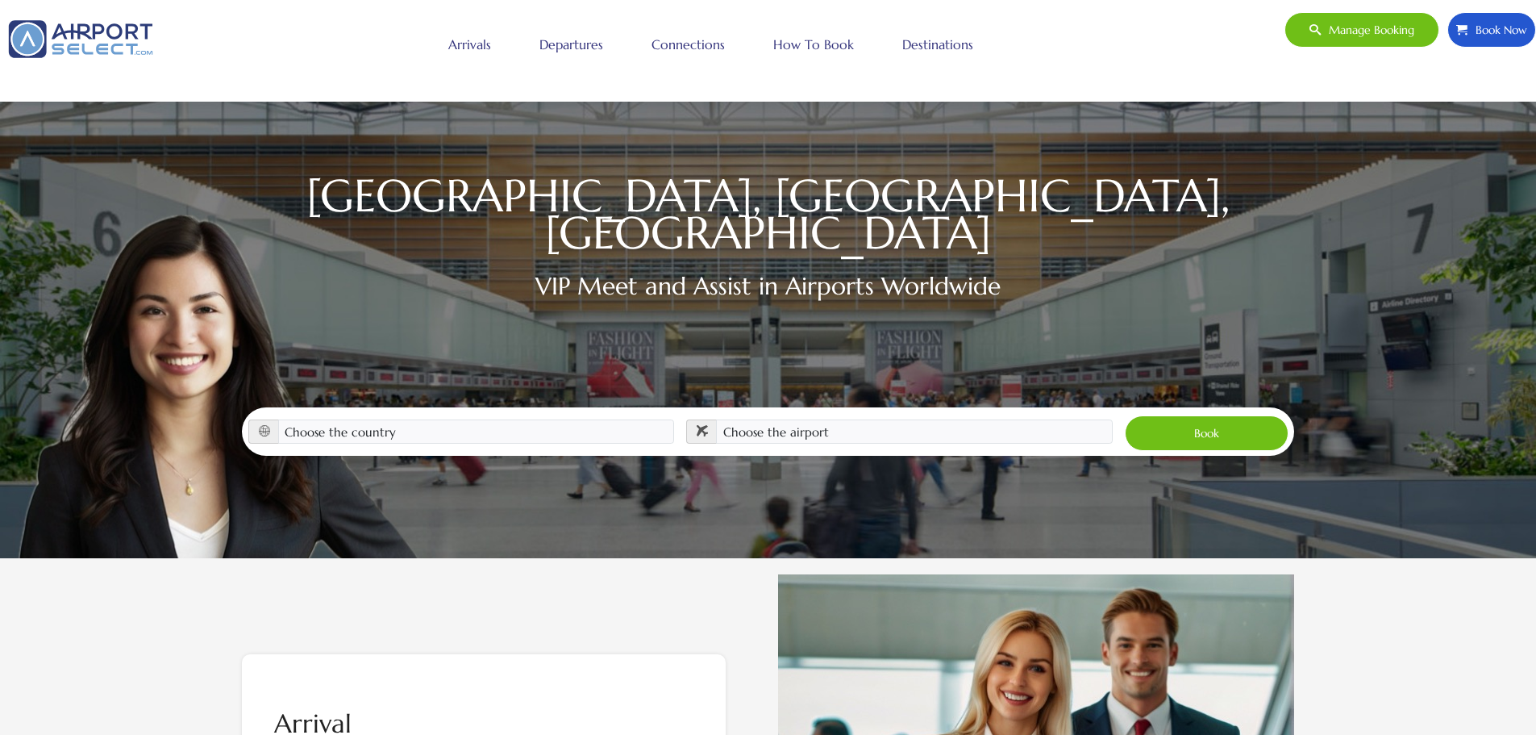
scroll to position [0, 0]
